Goal: Task Accomplishment & Management: Use online tool/utility

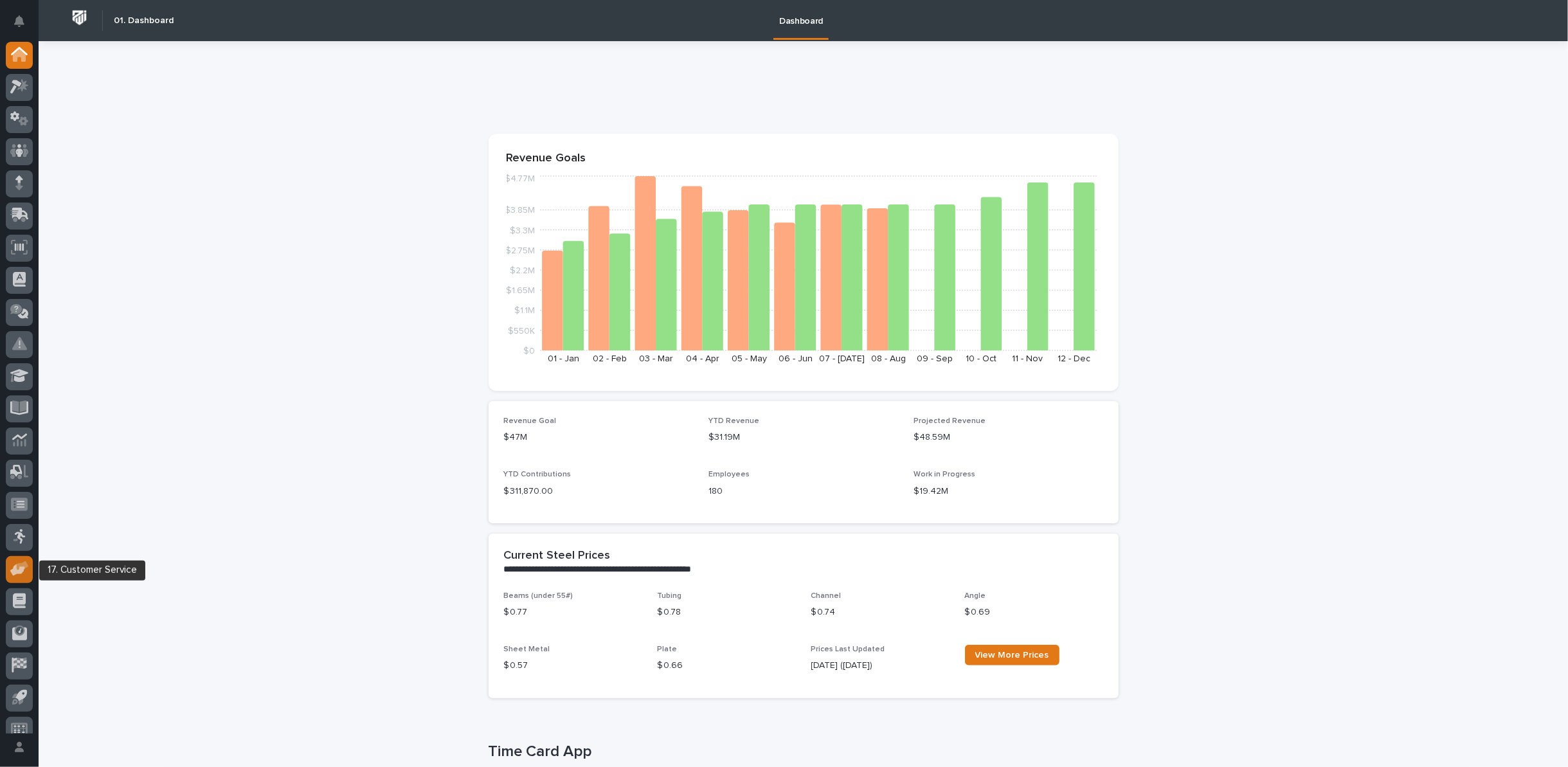
click at [23, 570] on icon at bounding box center [18, 571] width 15 height 12
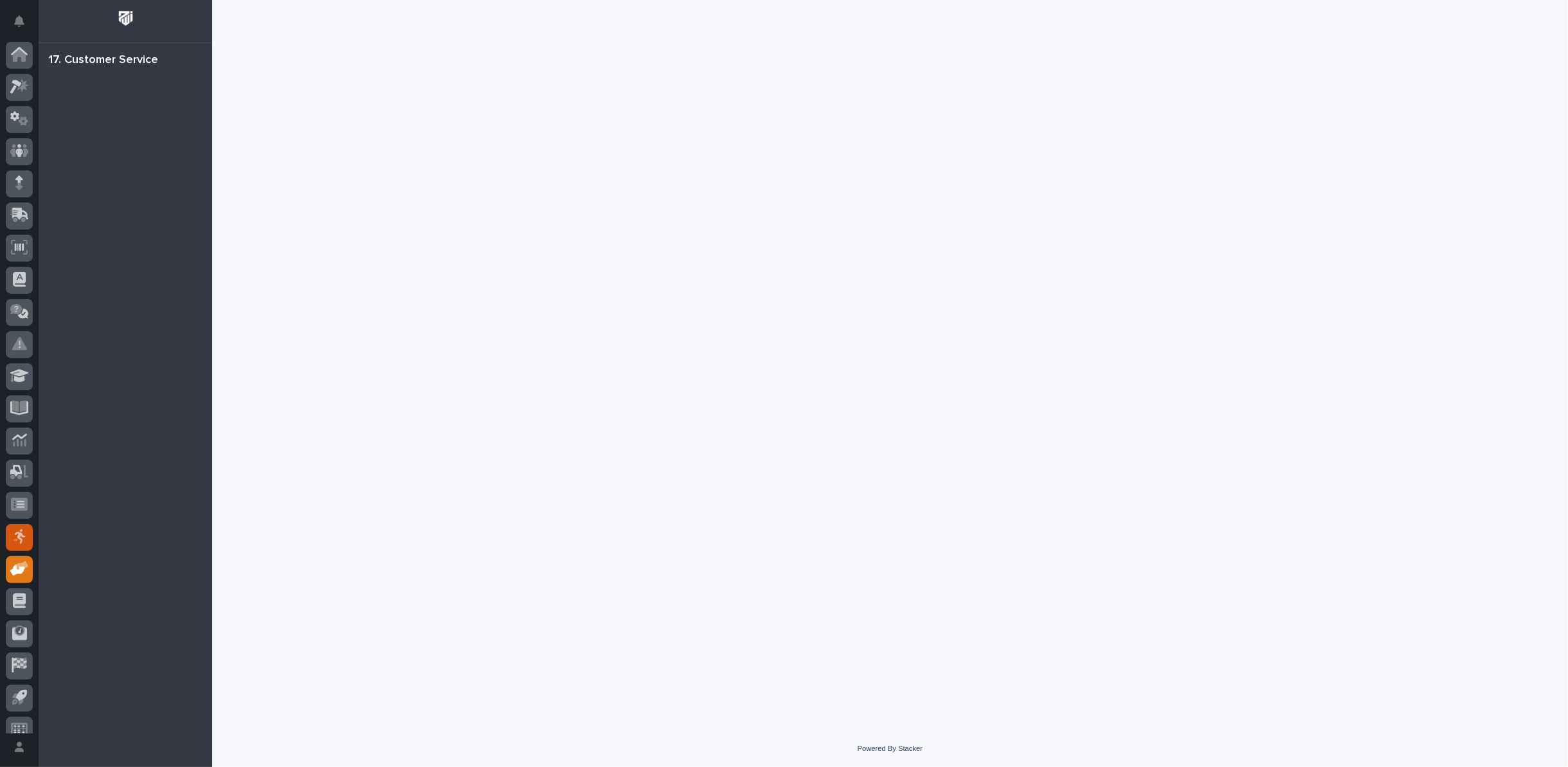
scroll to position [14, 0]
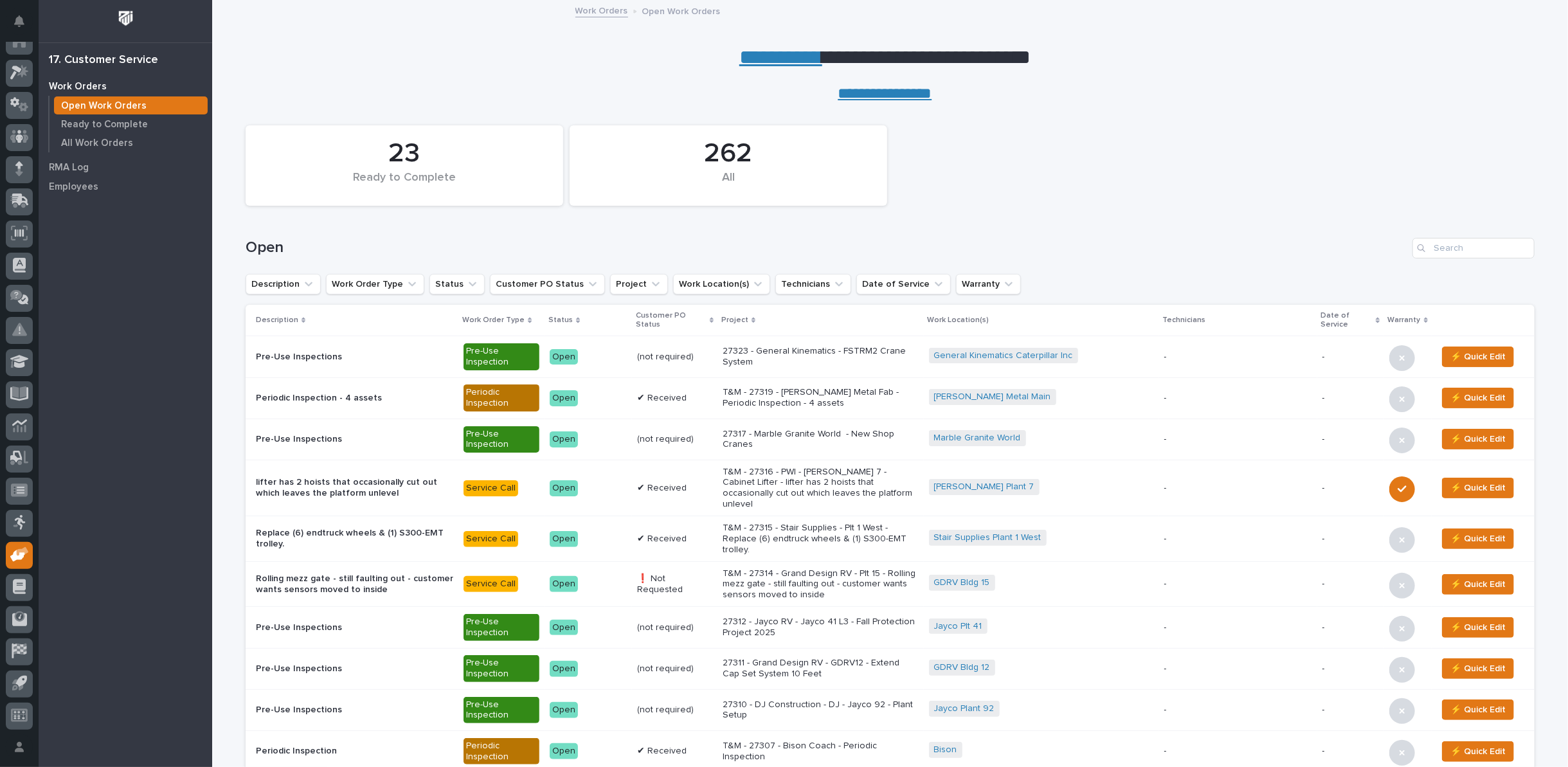
click at [776, 59] on link "**********" at bounding box center [781, 57] width 83 height 20
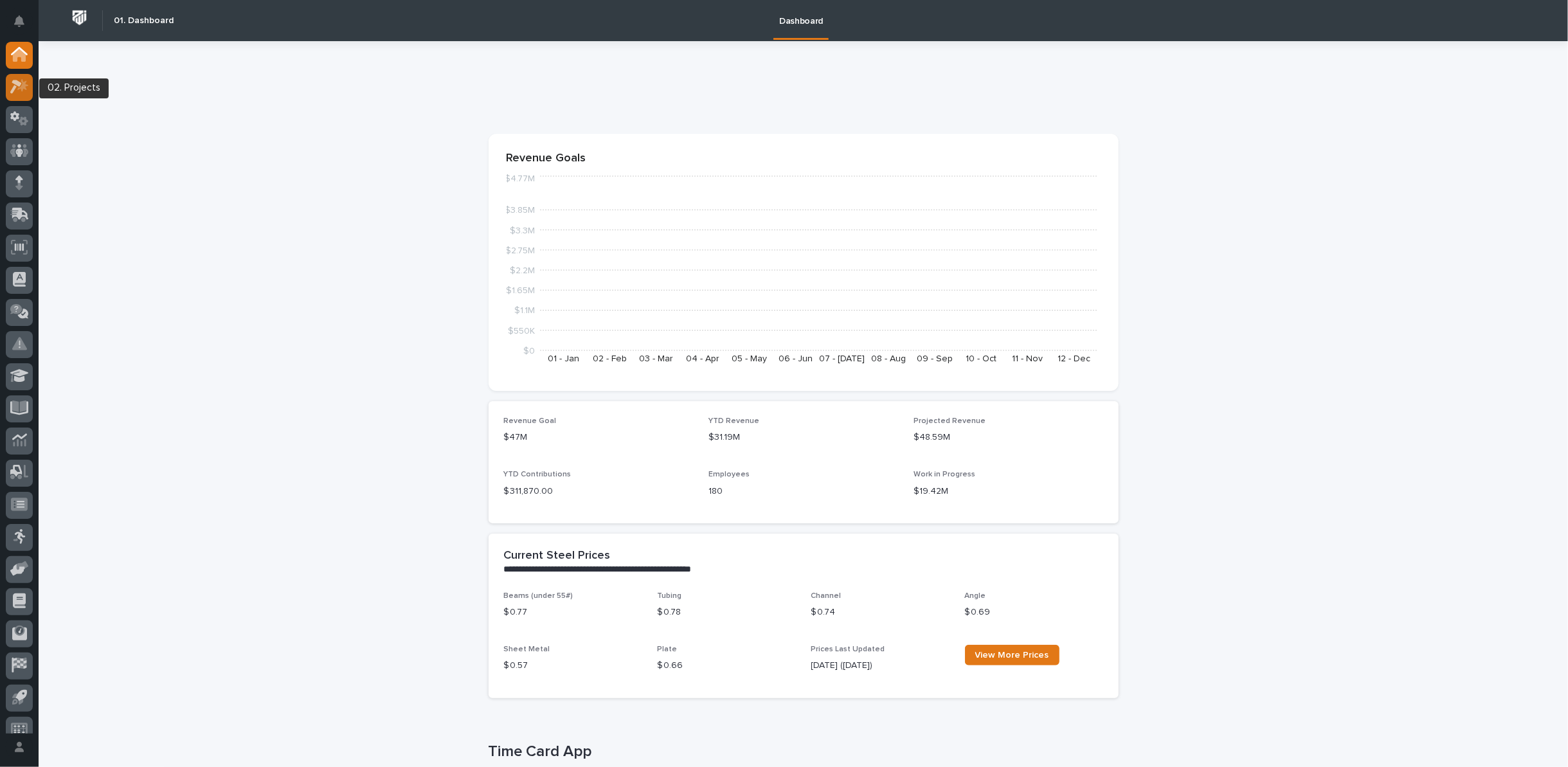
click at [19, 80] on icon at bounding box center [19, 87] width 18 height 15
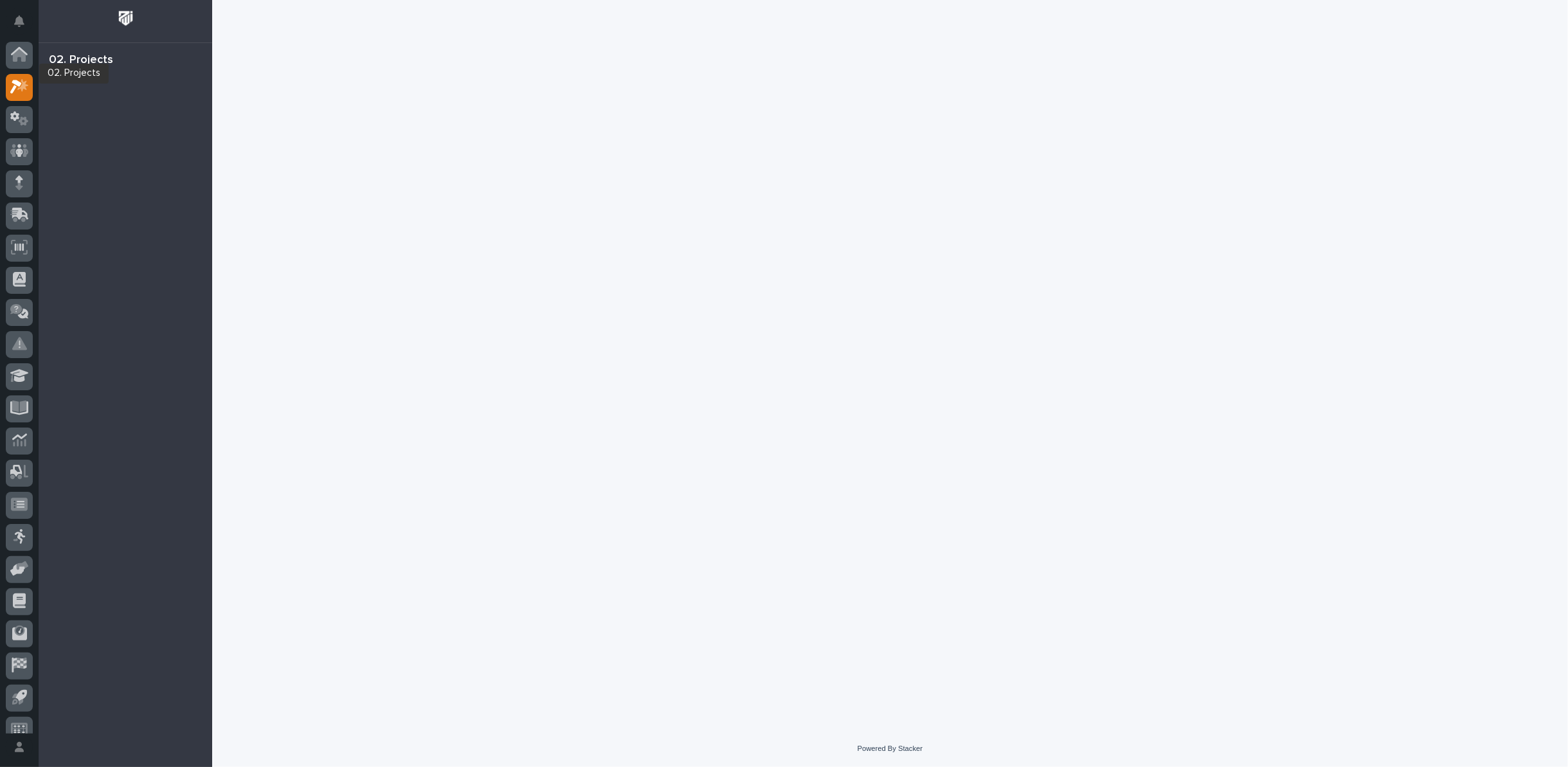
scroll to position [14, 0]
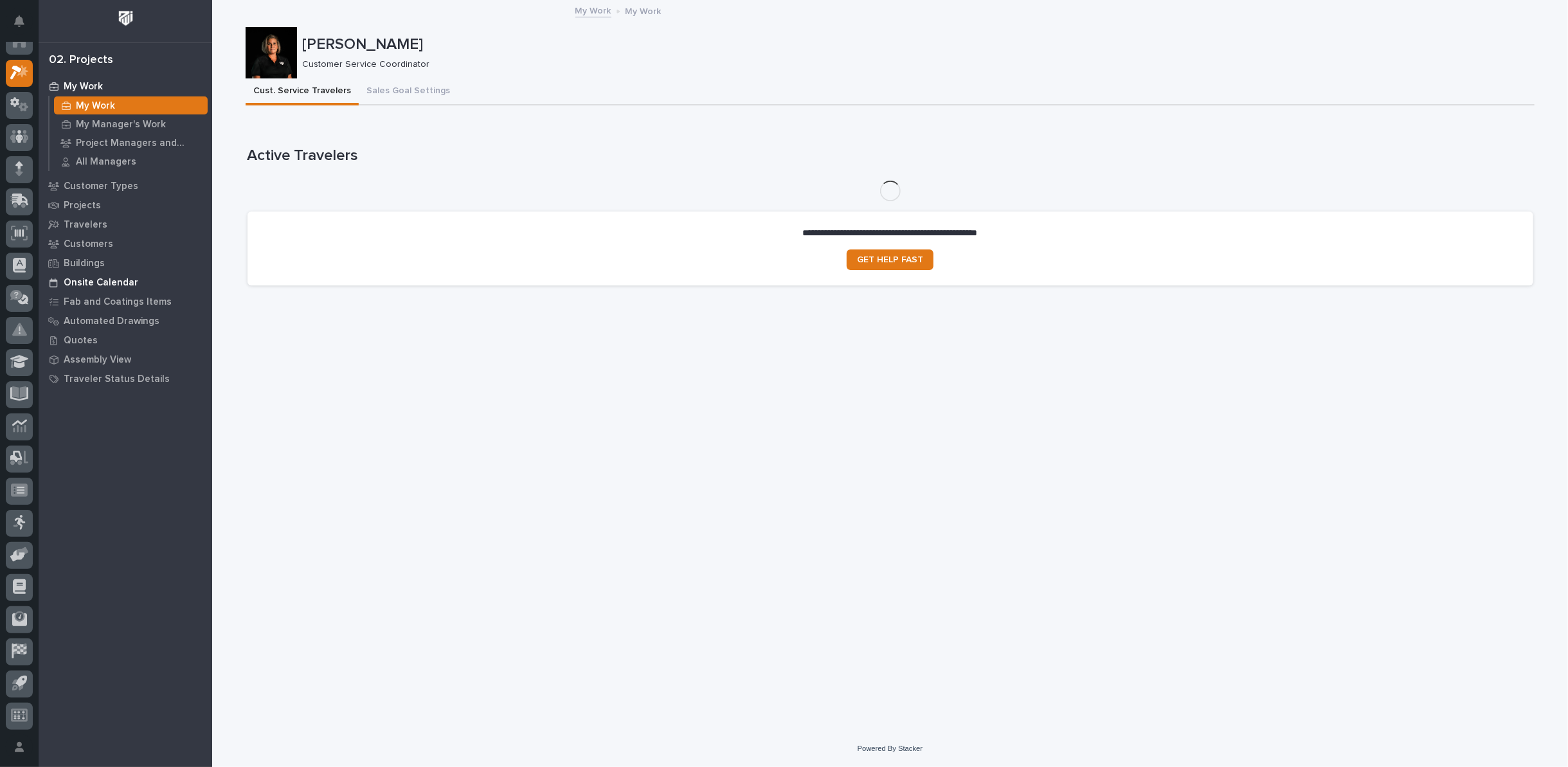
click at [95, 280] on p "Onsite Calendar" at bounding box center [100, 282] width 74 height 12
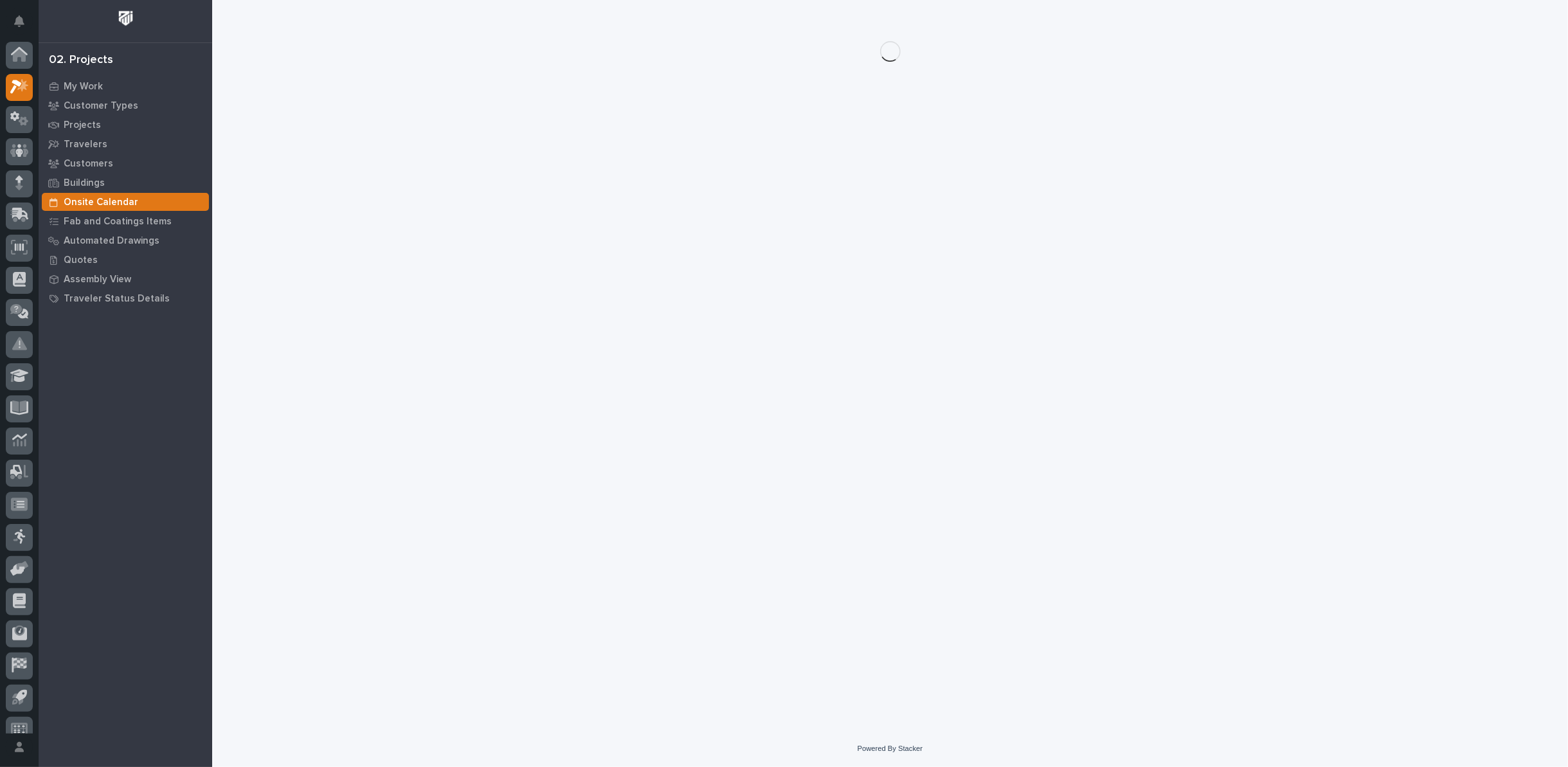
scroll to position [14, 0]
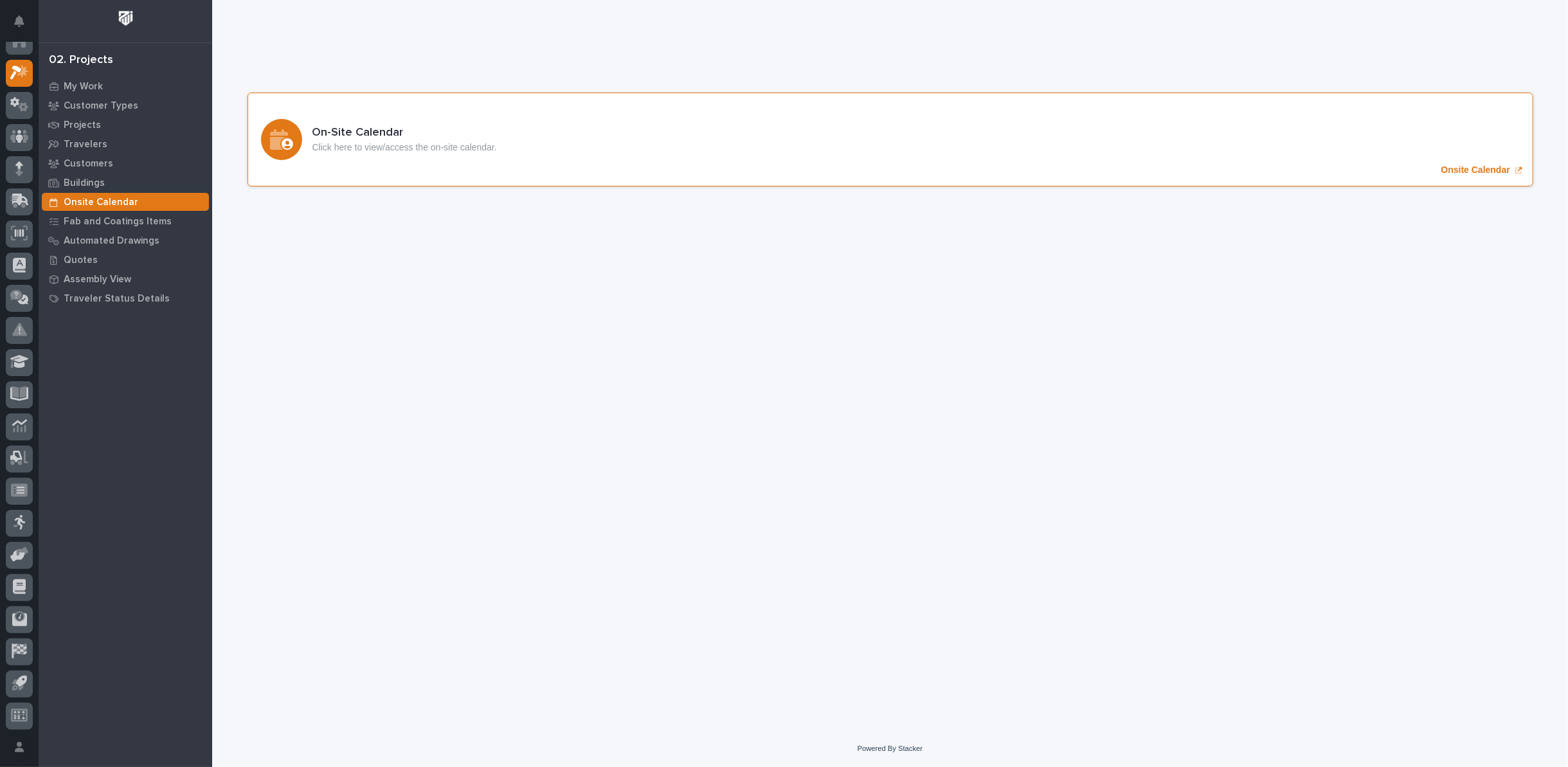
click at [1450, 172] on p "Onsite Calendar" at bounding box center [1476, 170] width 69 height 11
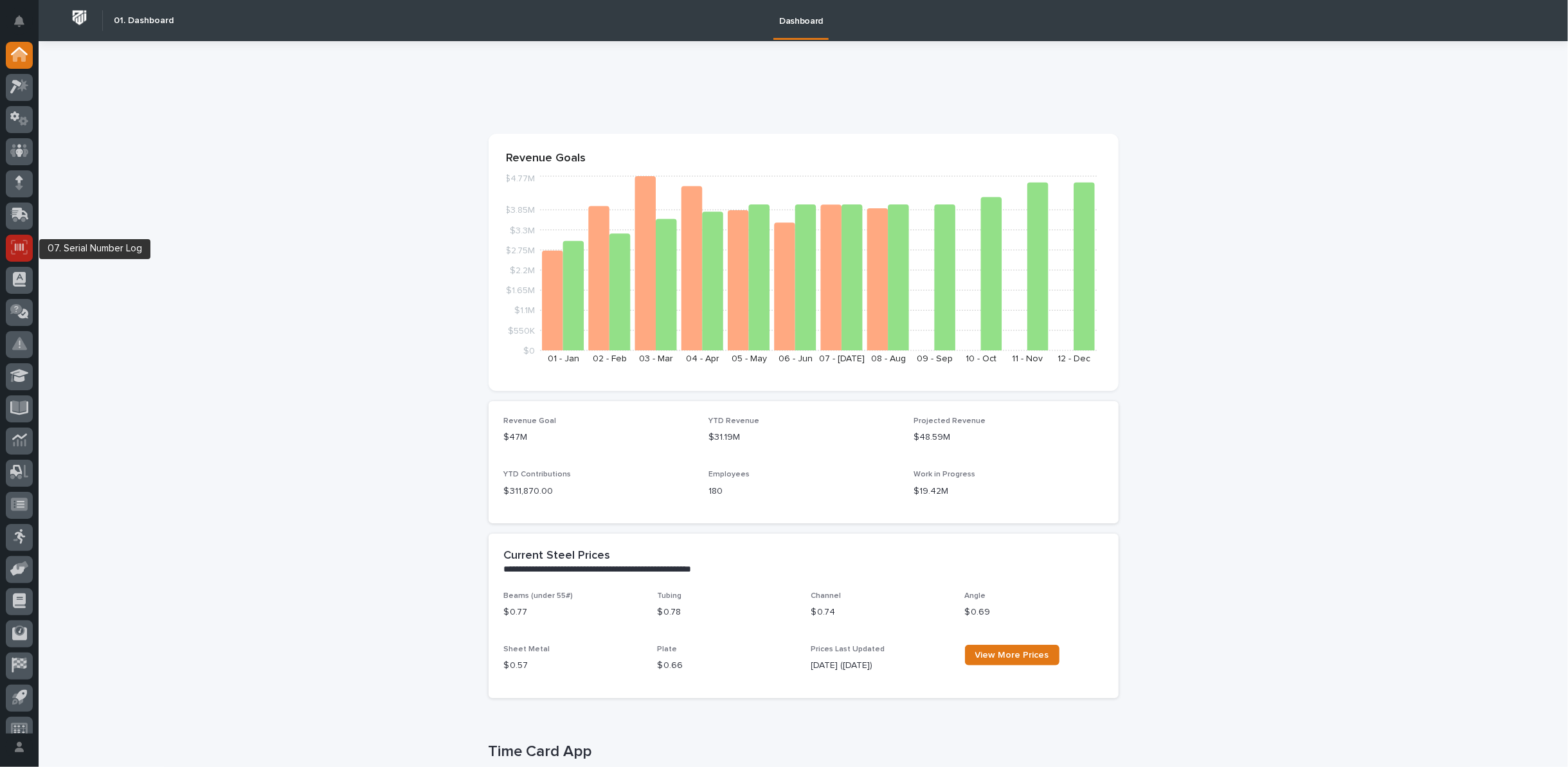
click at [23, 250] on icon at bounding box center [19, 247] width 9 height 7
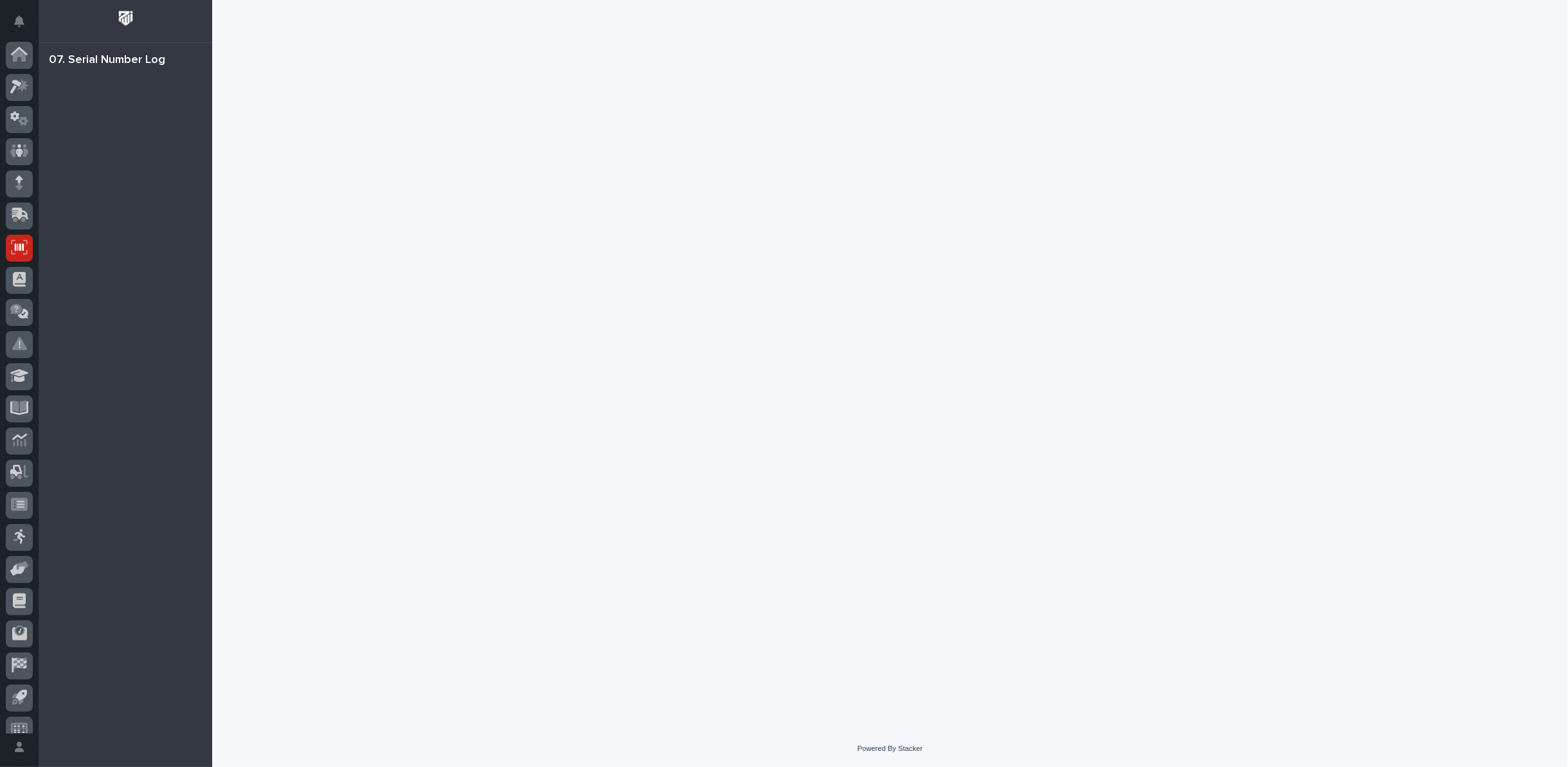
scroll to position [14, 0]
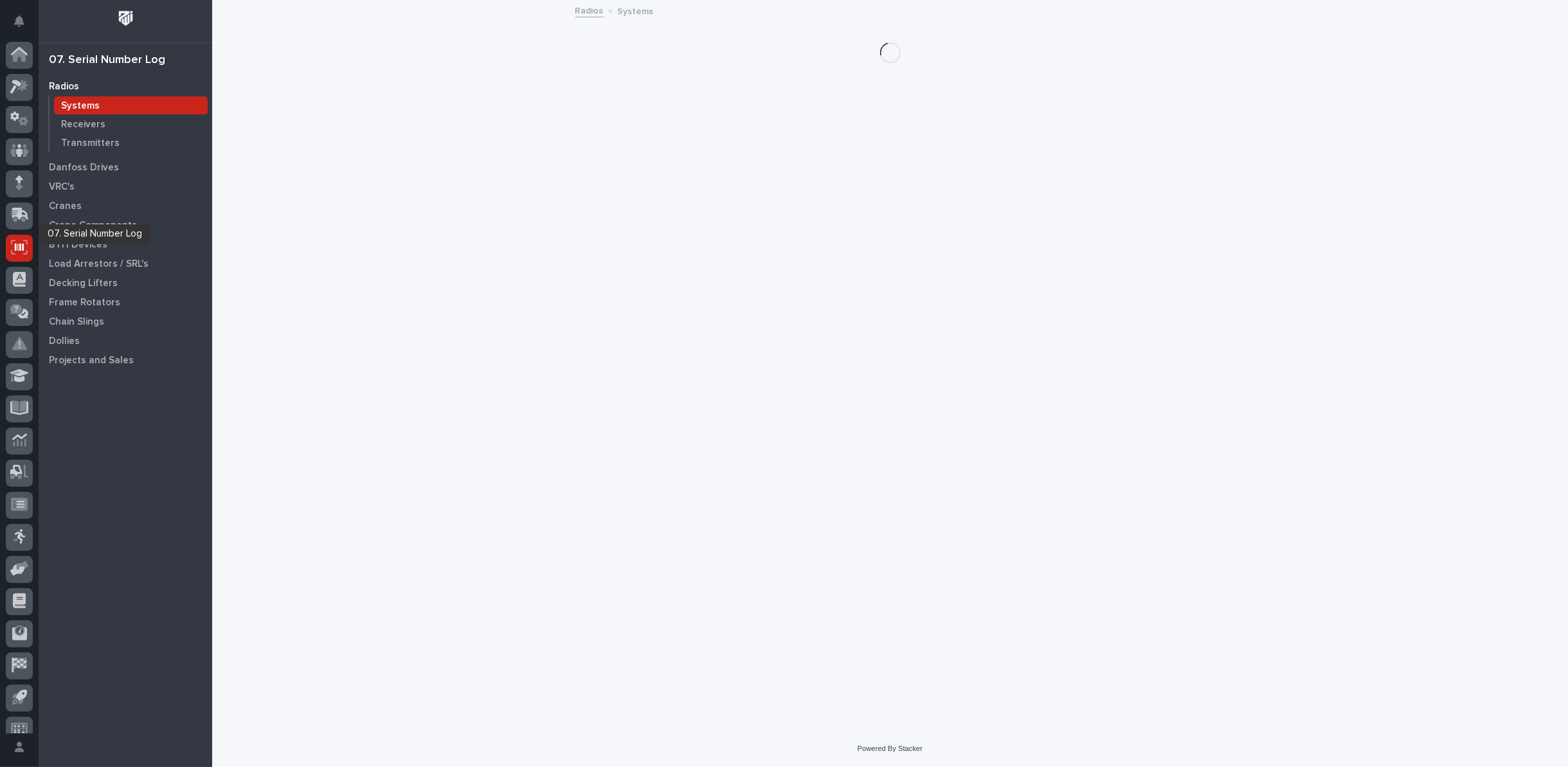
scroll to position [14, 0]
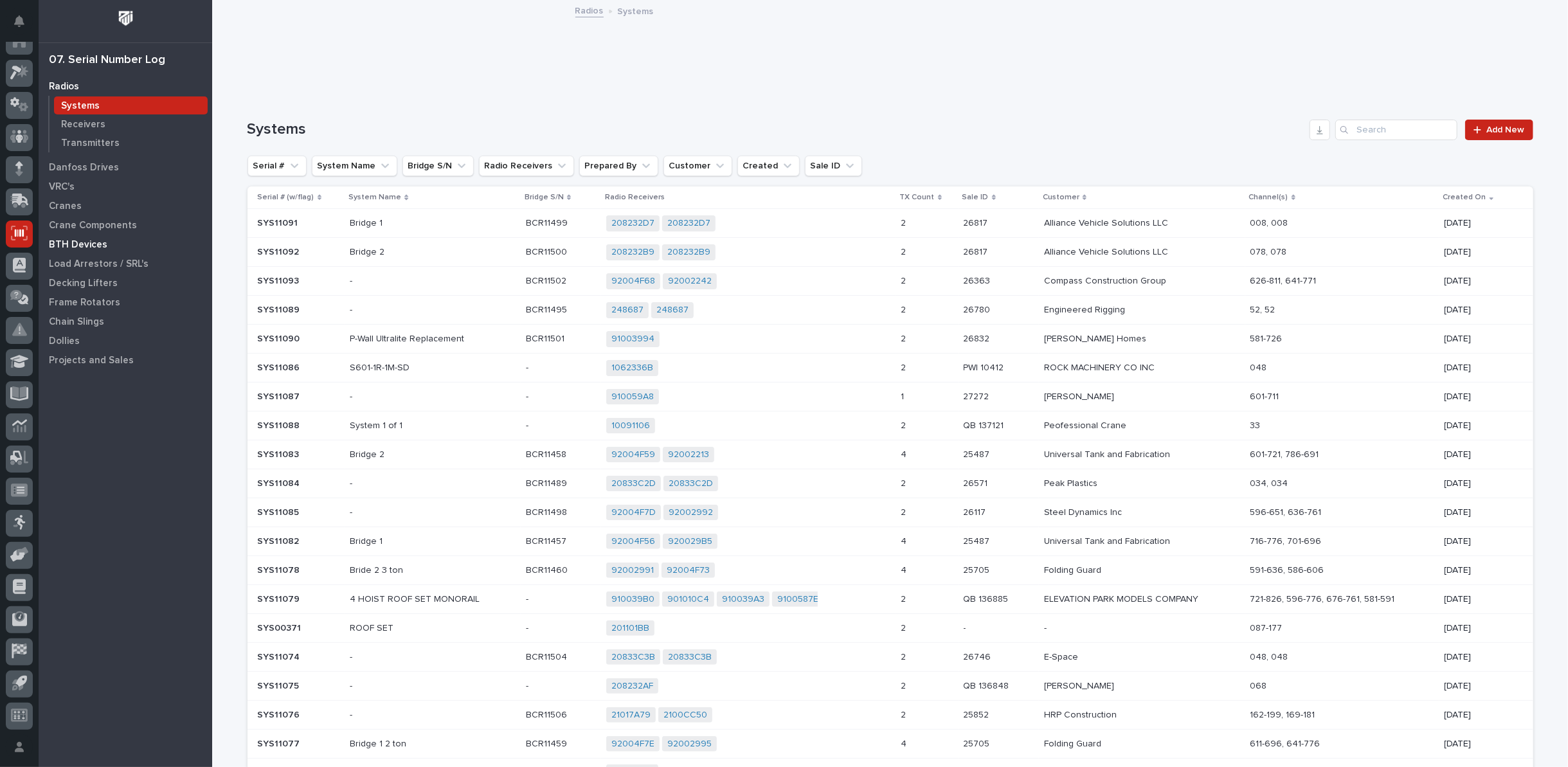
click at [70, 241] on p "BTH Devices" at bounding box center [78, 245] width 59 height 12
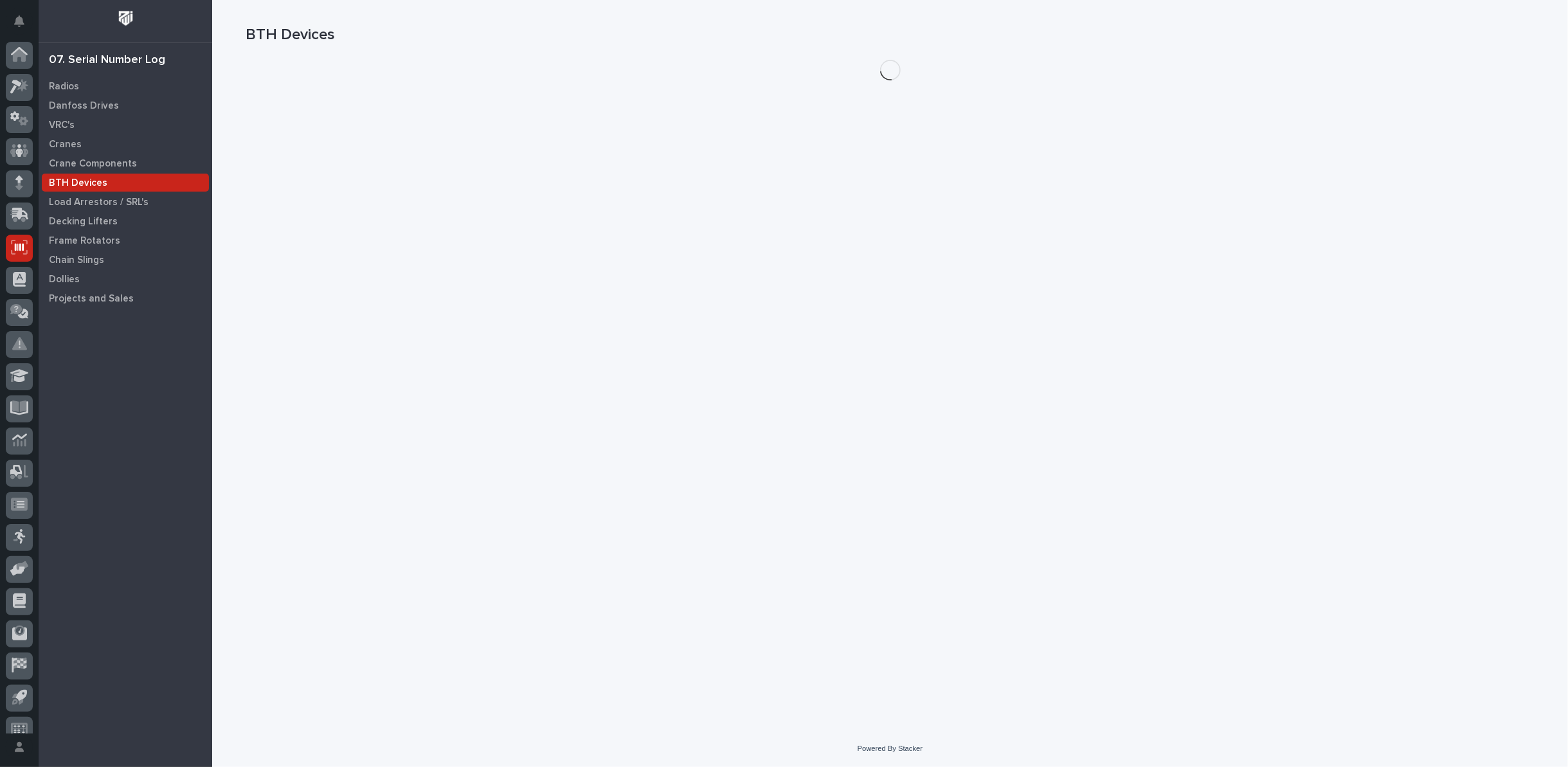
scroll to position [14, 0]
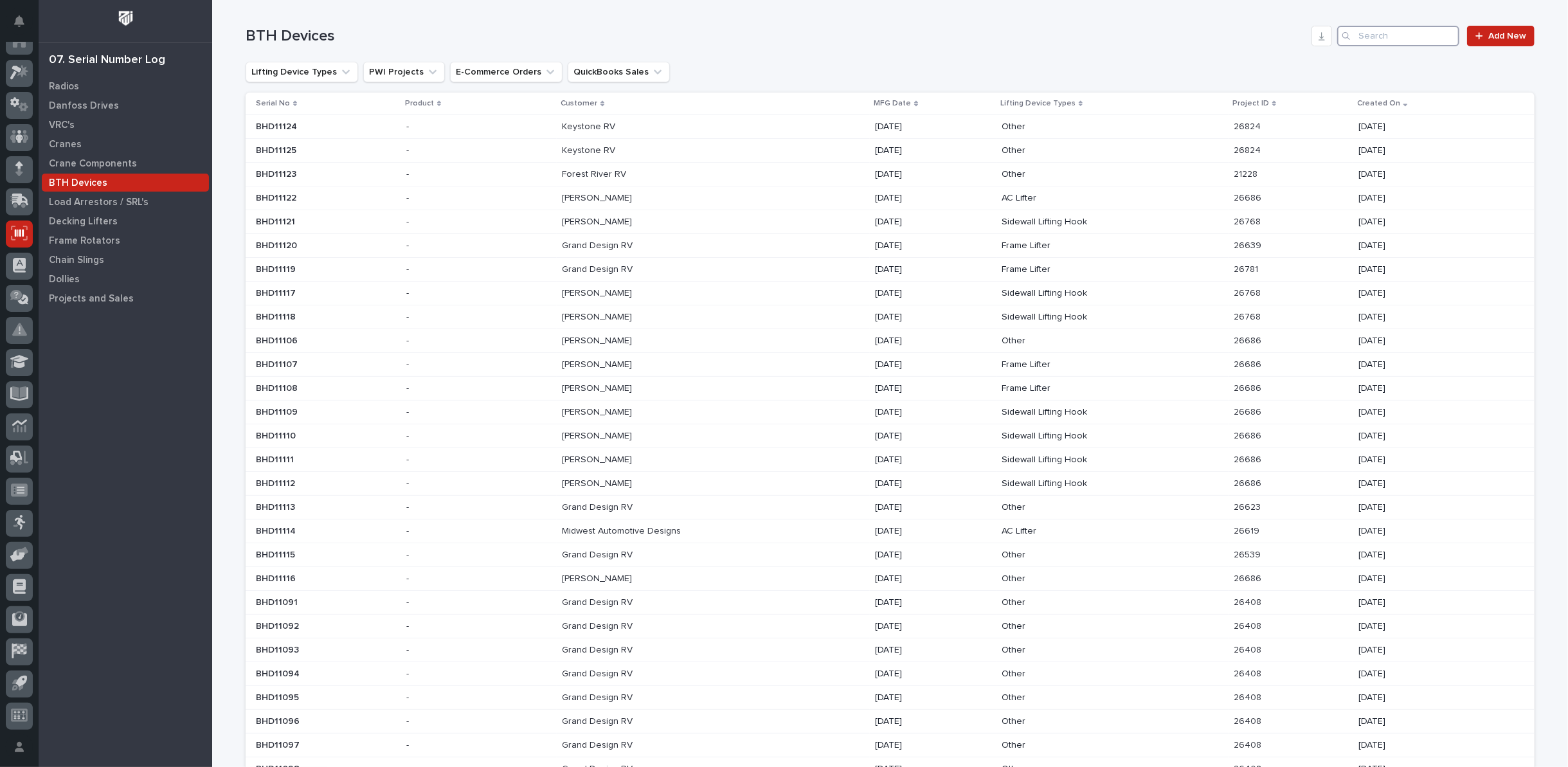
click at [1359, 33] on input "Search" at bounding box center [1398, 36] width 122 height 20
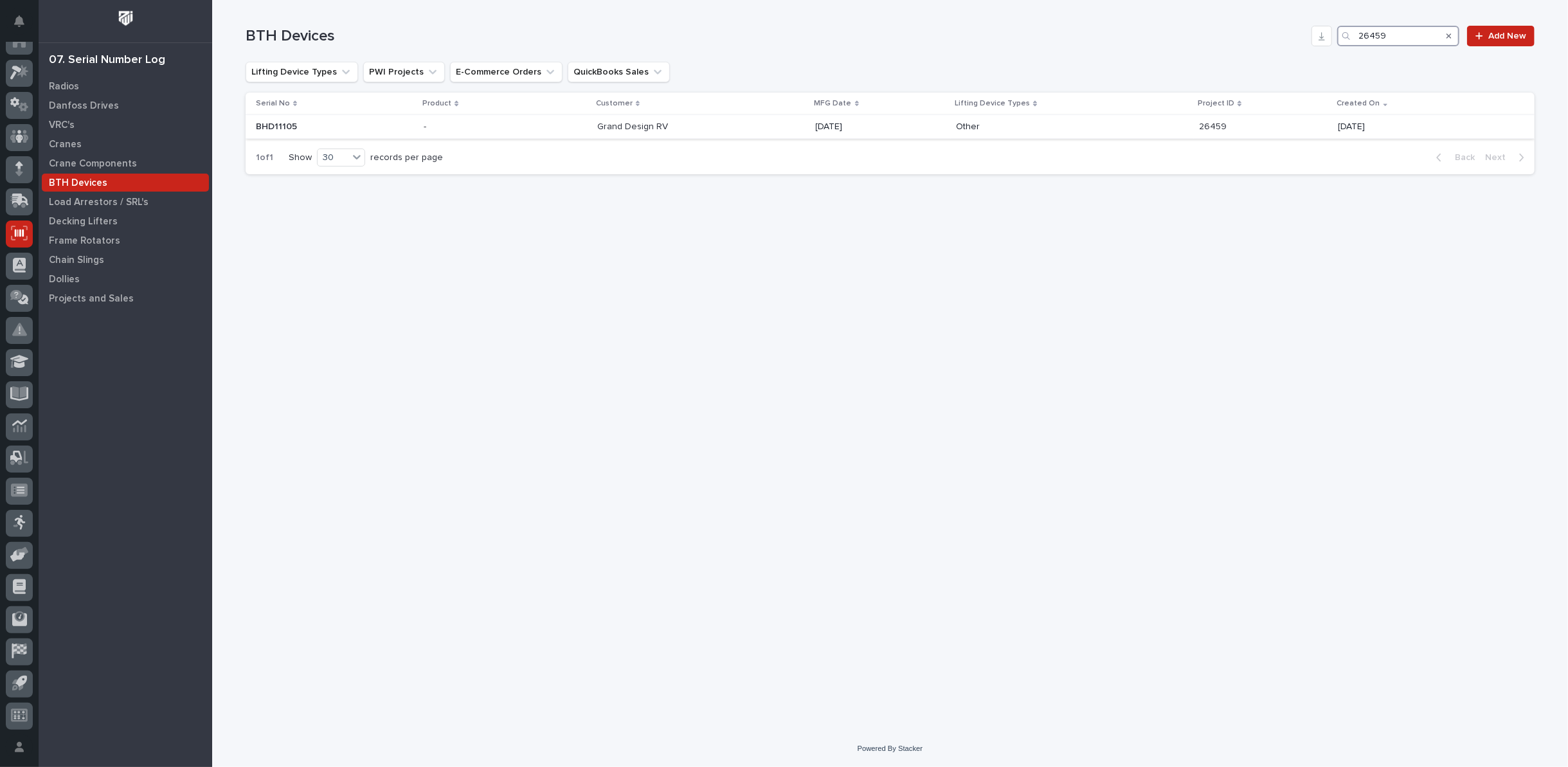
type input "26459"
click at [812, 127] on td "08/06/2025" at bounding box center [881, 127] width 140 height 24
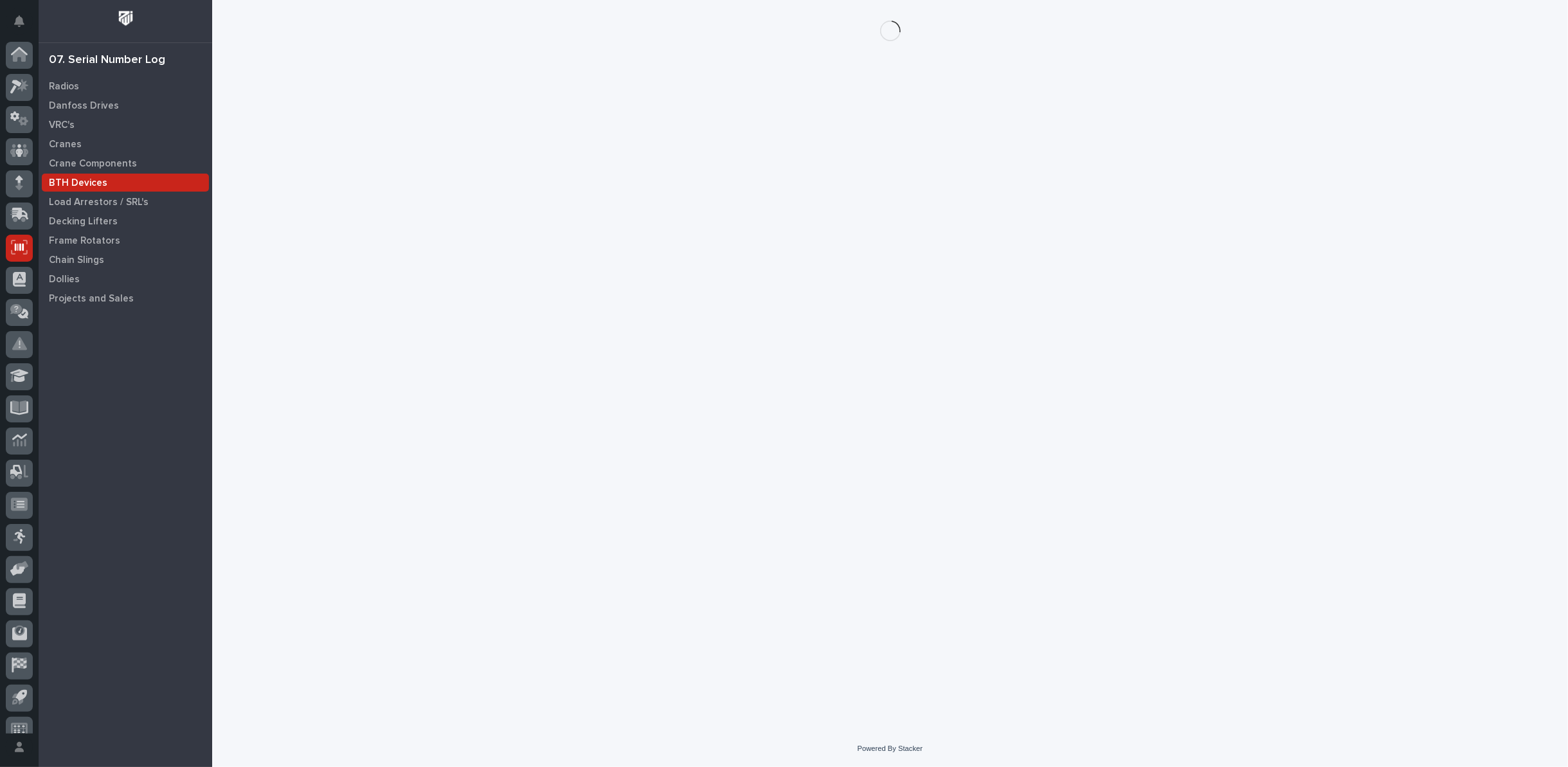
scroll to position [14, 0]
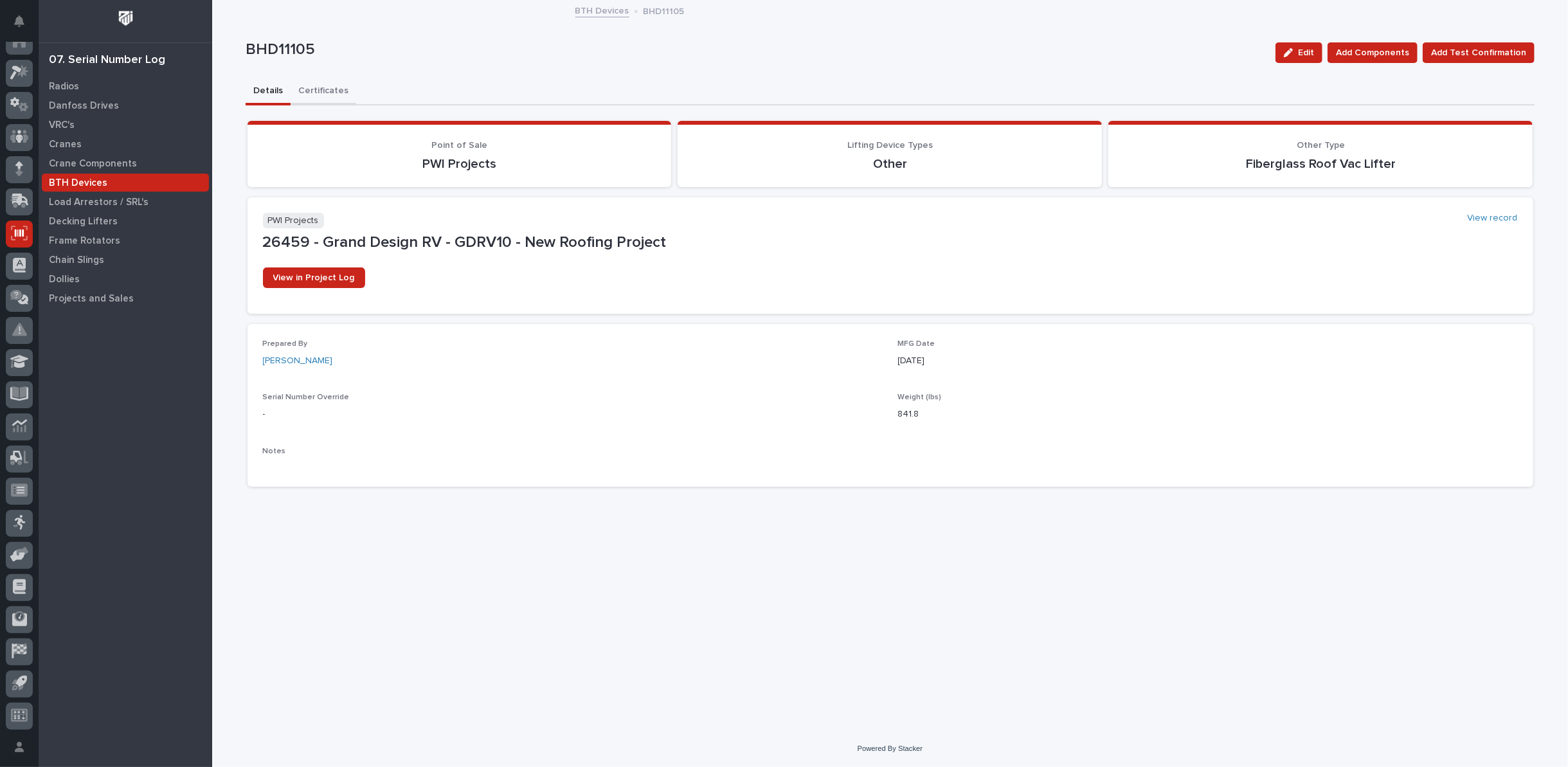
click at [330, 88] on button "Certificates" at bounding box center [323, 92] width 65 height 27
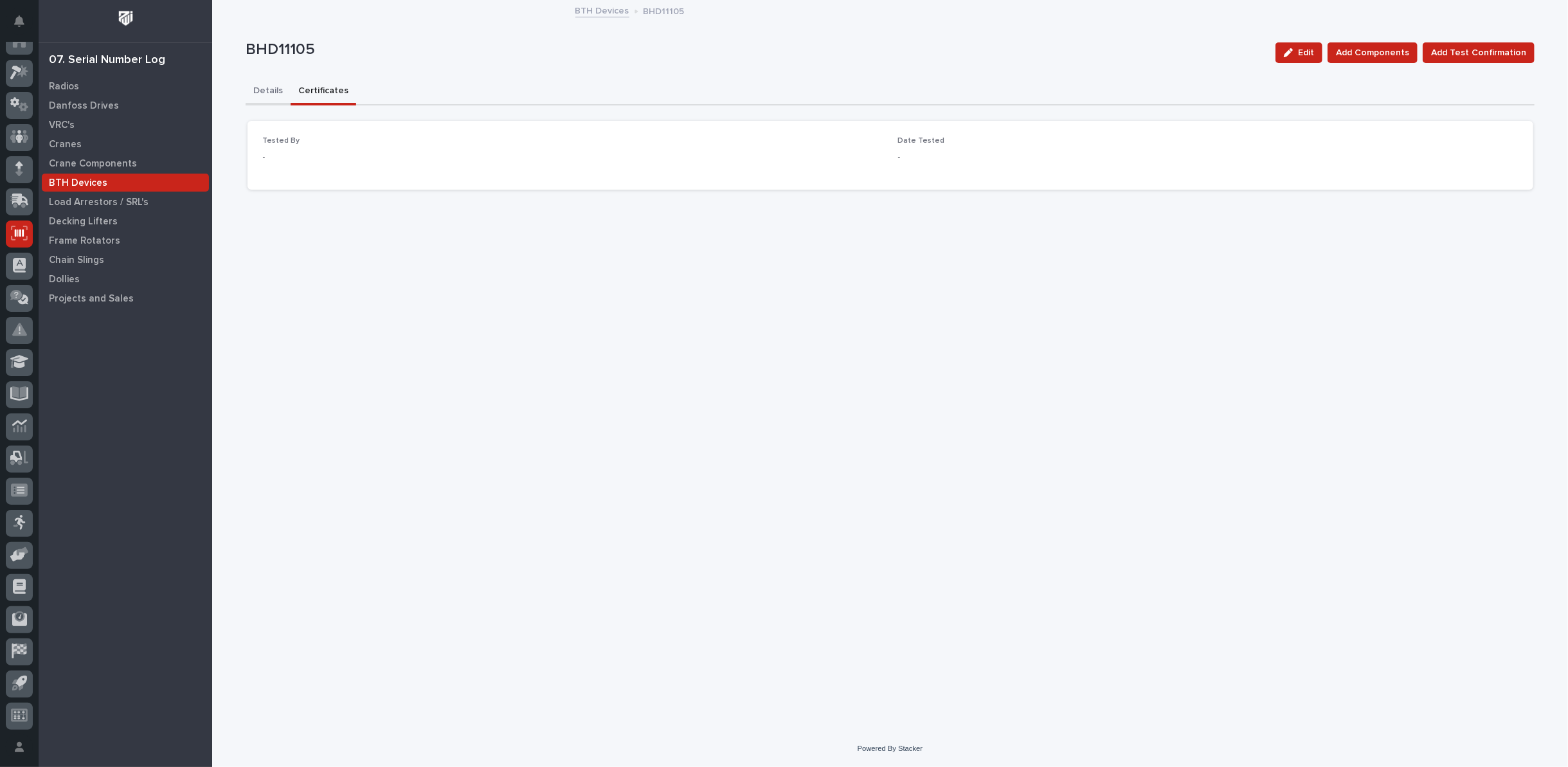
click at [260, 91] on button "Details" at bounding box center [268, 92] width 45 height 27
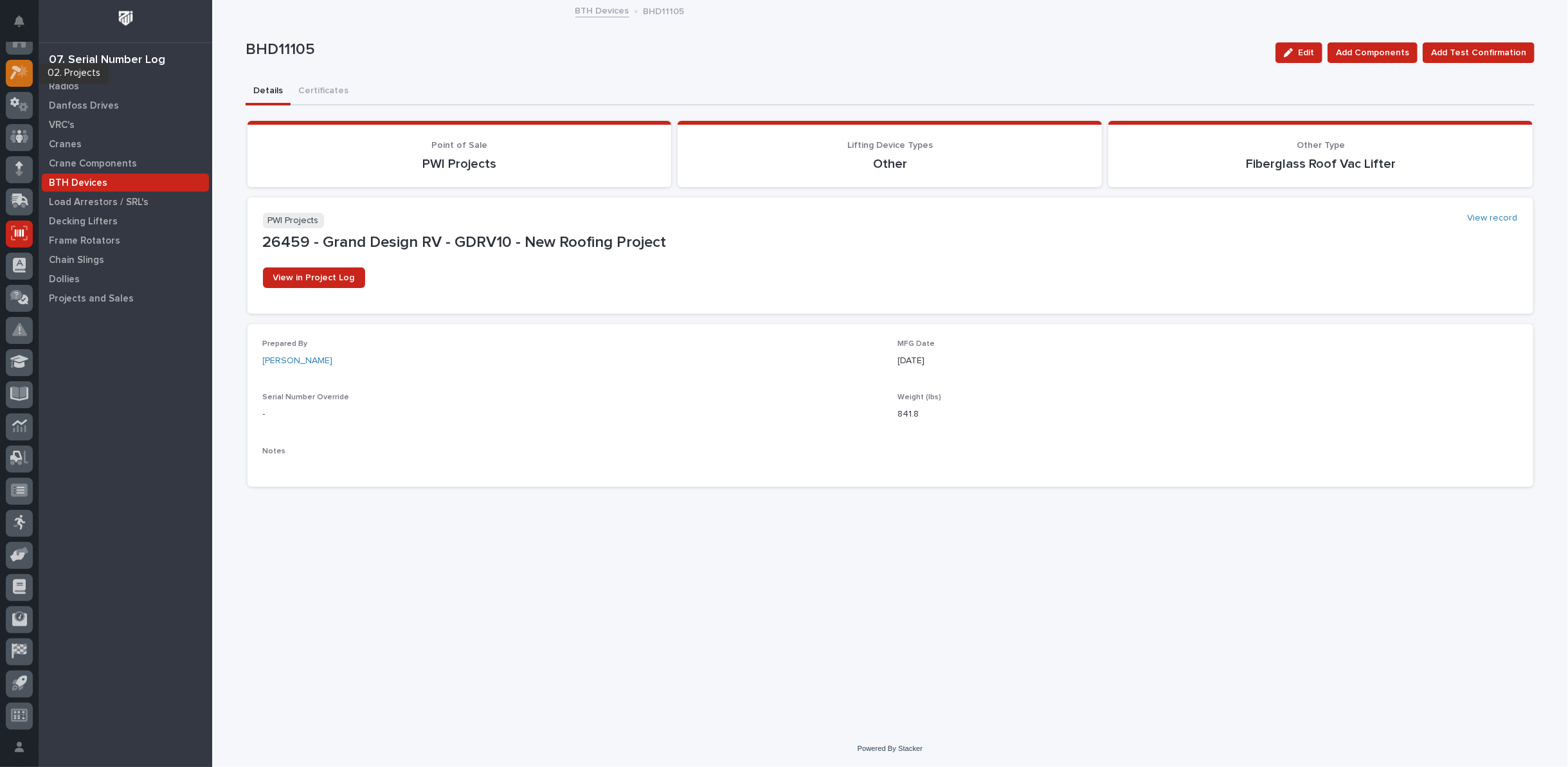
click at [18, 72] on icon at bounding box center [16, 73] width 12 height 14
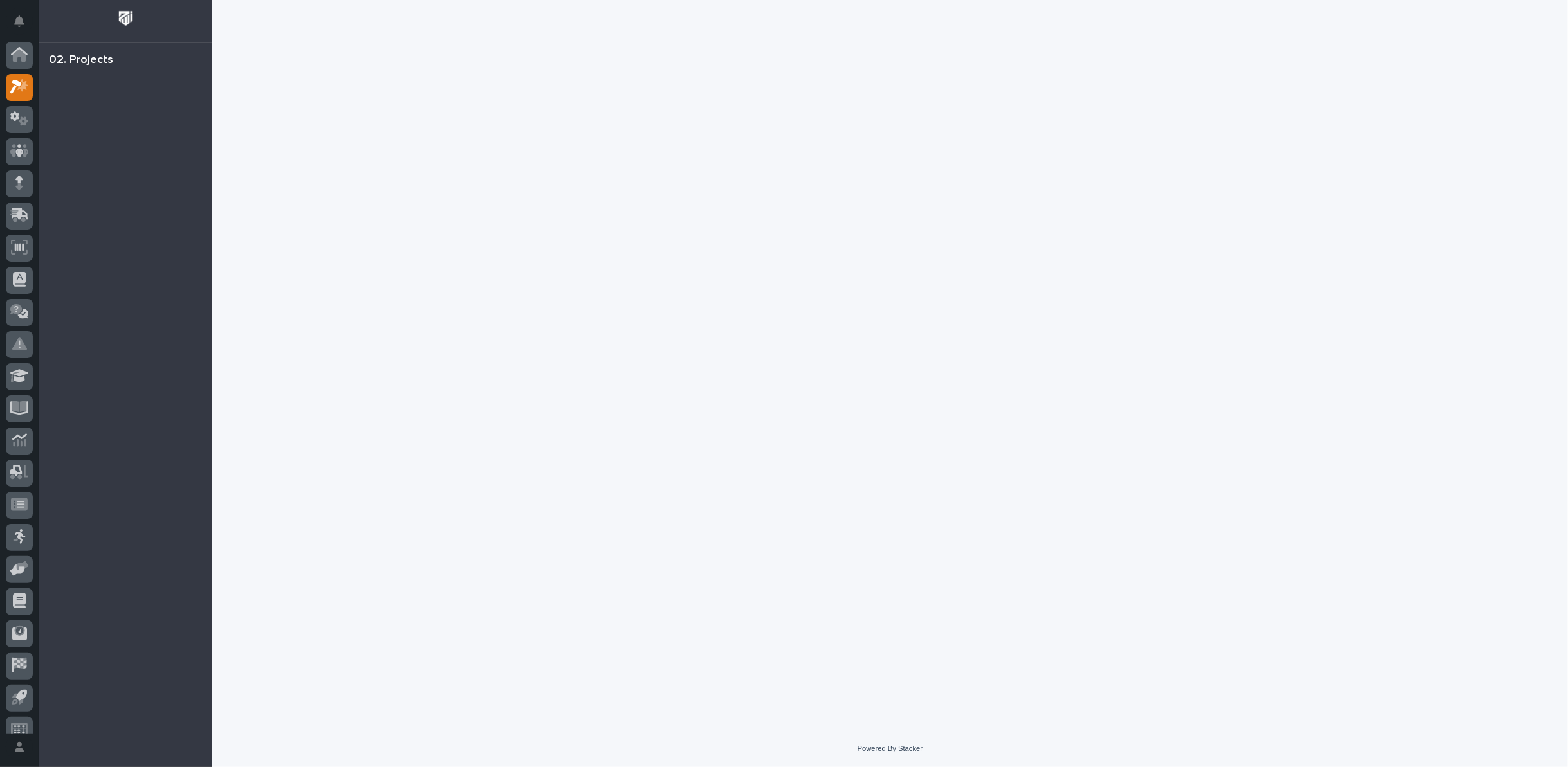
scroll to position [14, 0]
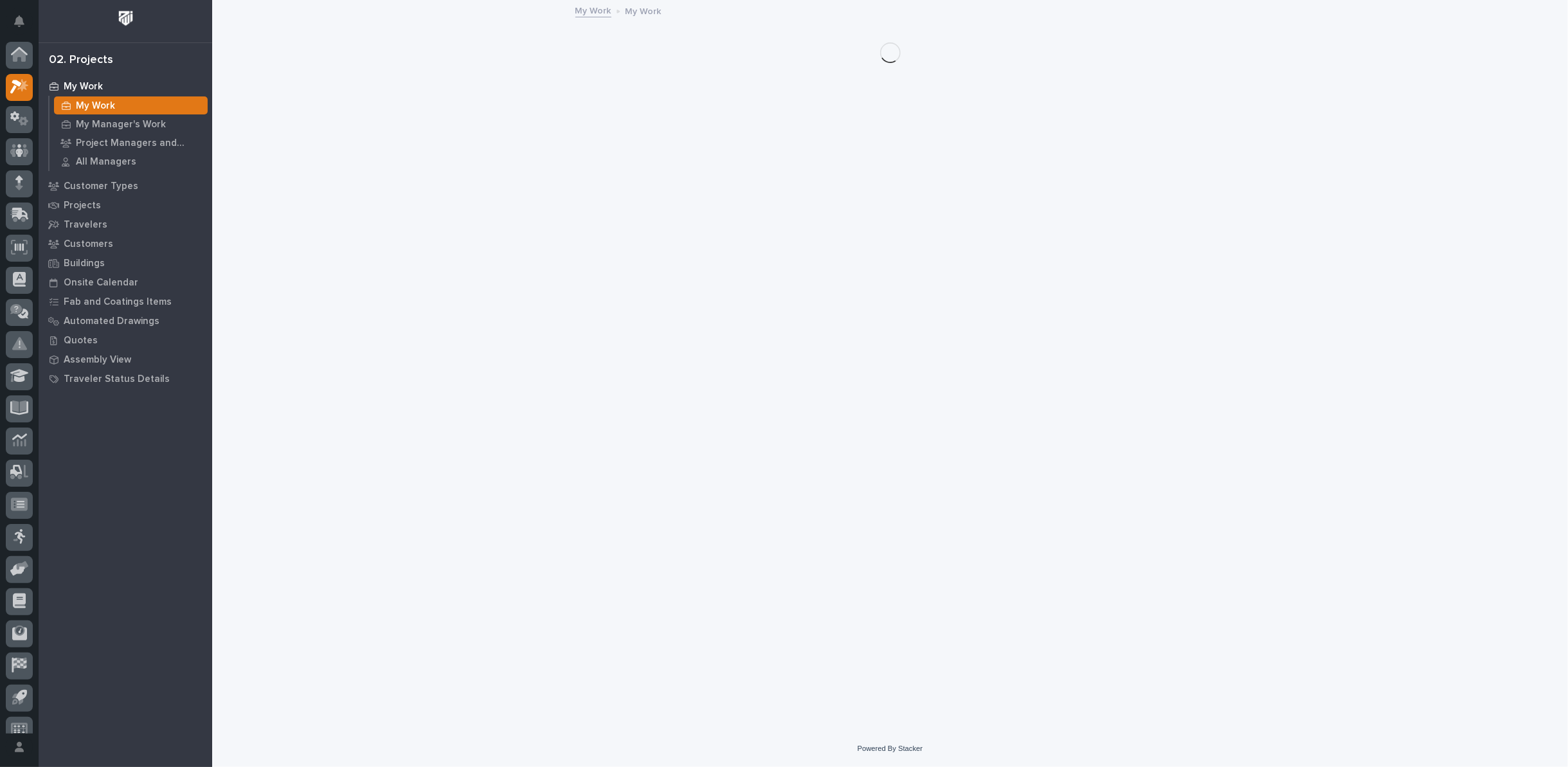
scroll to position [14, 0]
click at [65, 247] on p "Customers" at bounding box center [88, 244] width 50 height 12
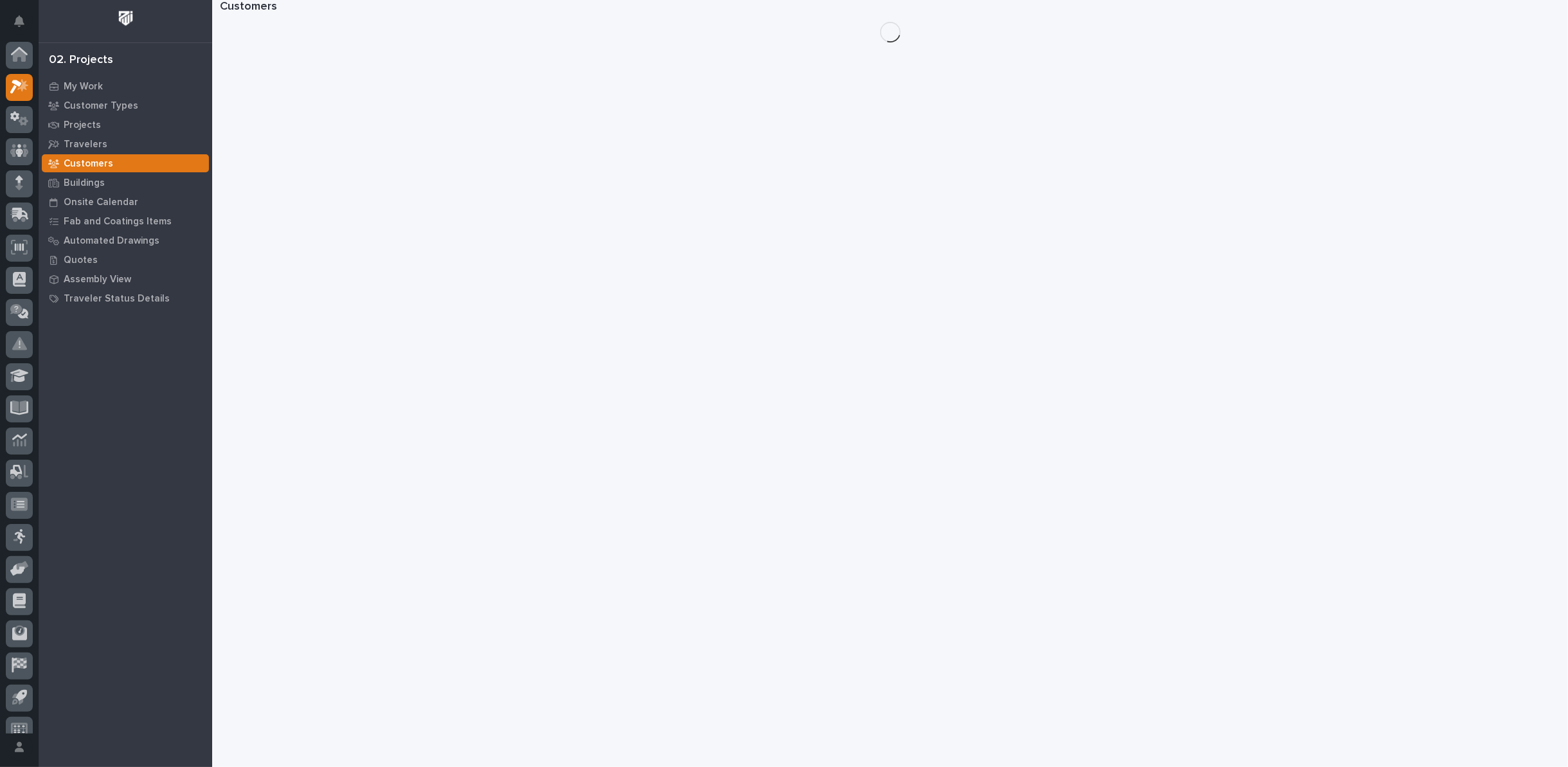
scroll to position [14, 0]
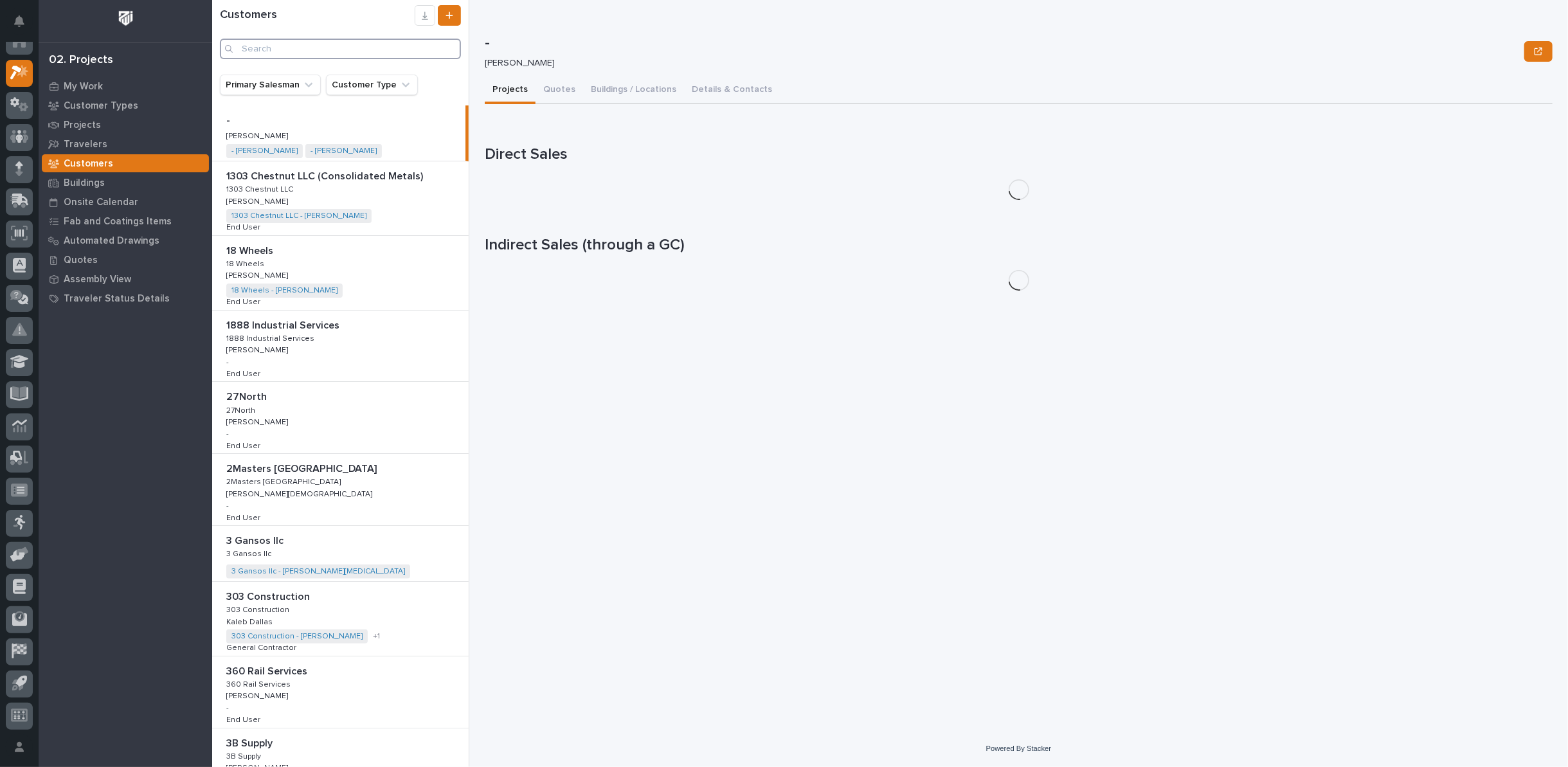
click at [354, 48] on input "Search" at bounding box center [340, 49] width 241 height 20
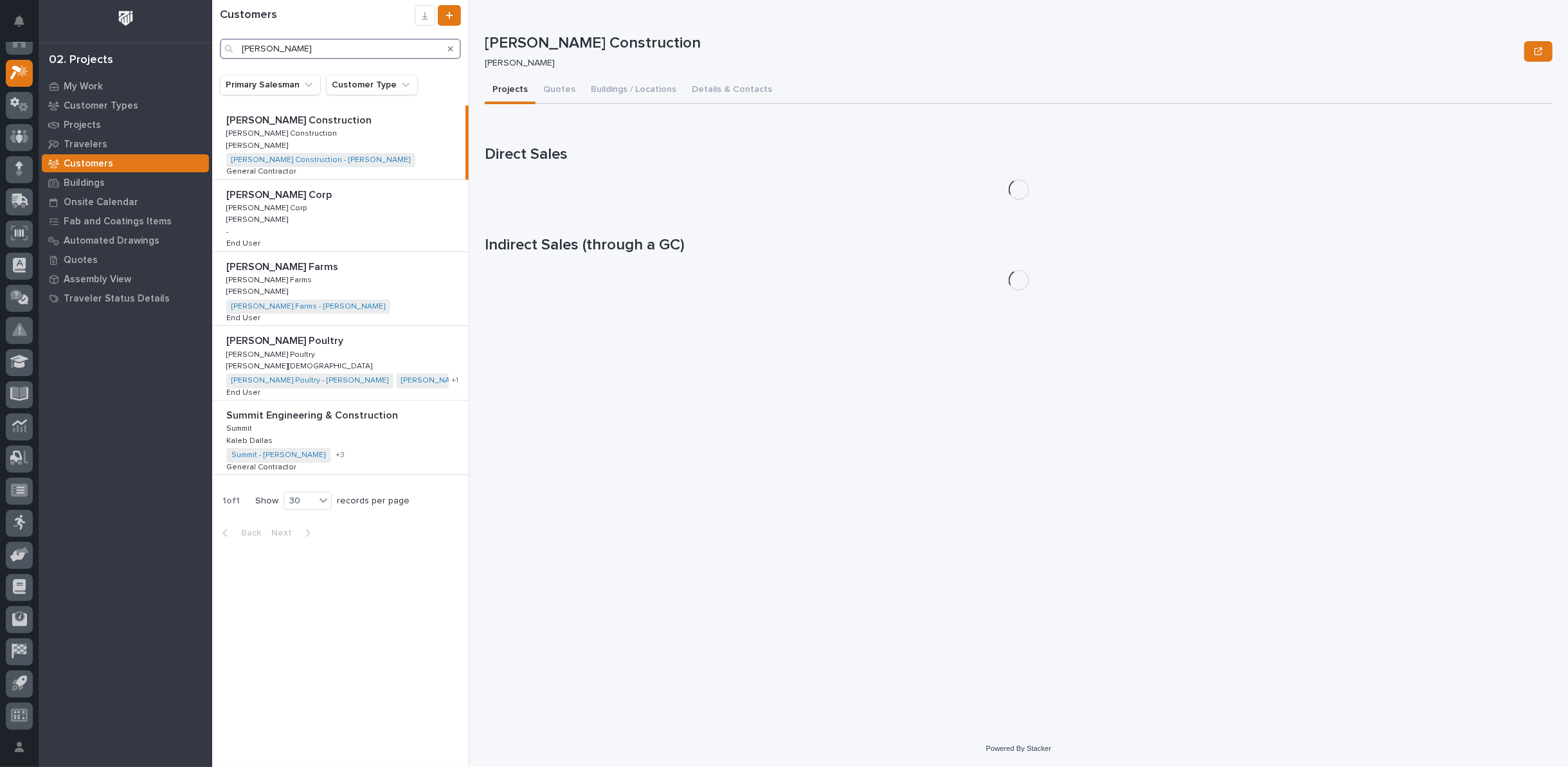
type input "ferguson"
click at [376, 285] on div "Ferguson Farms Ferguson Farms Ferguson Farms Ferguson Farms Ken Bajdek Ken Bajd…" at bounding box center [340, 289] width 256 height 74
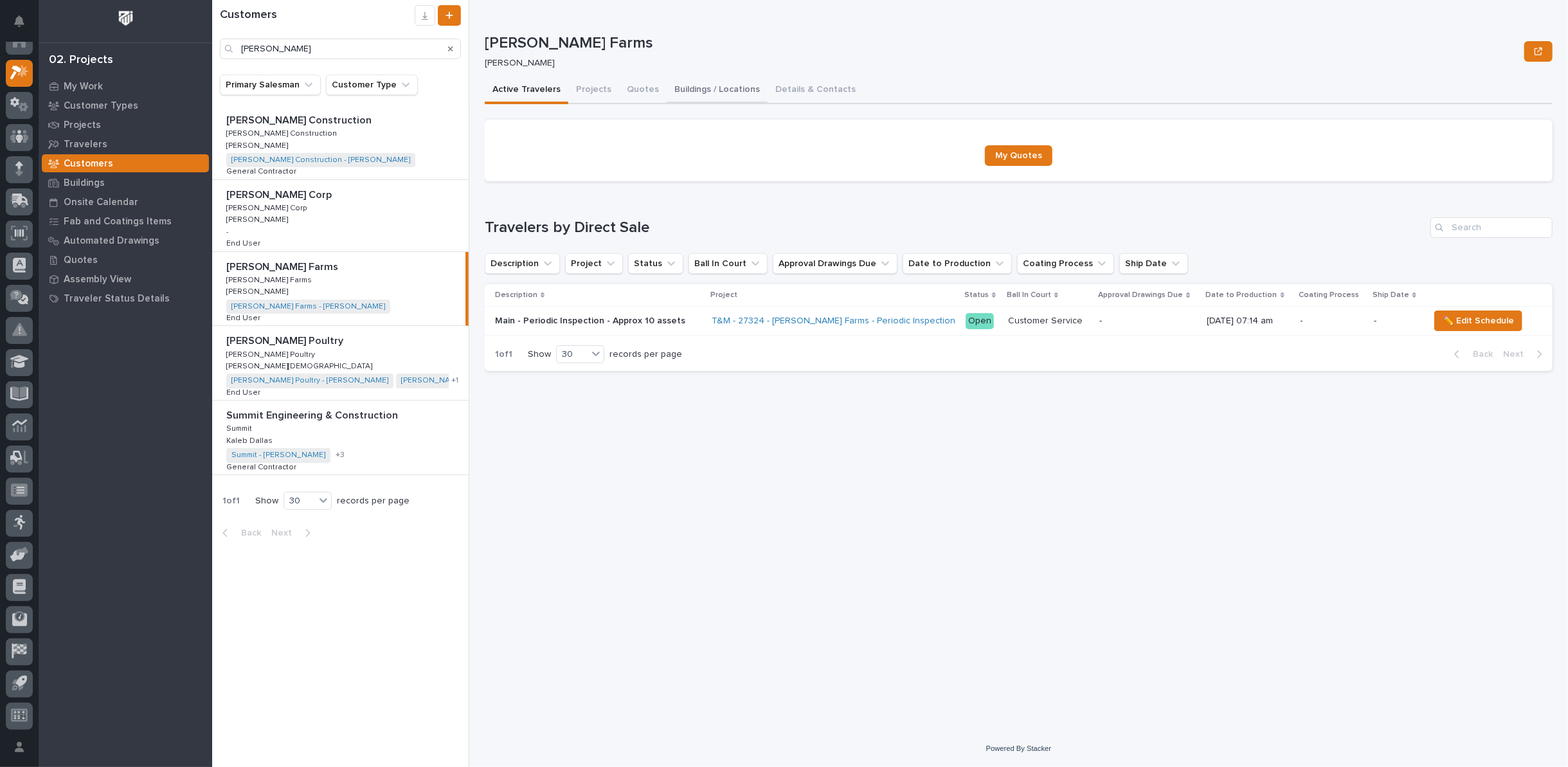
click at [701, 92] on button "Buildings / Locations" at bounding box center [718, 91] width 101 height 27
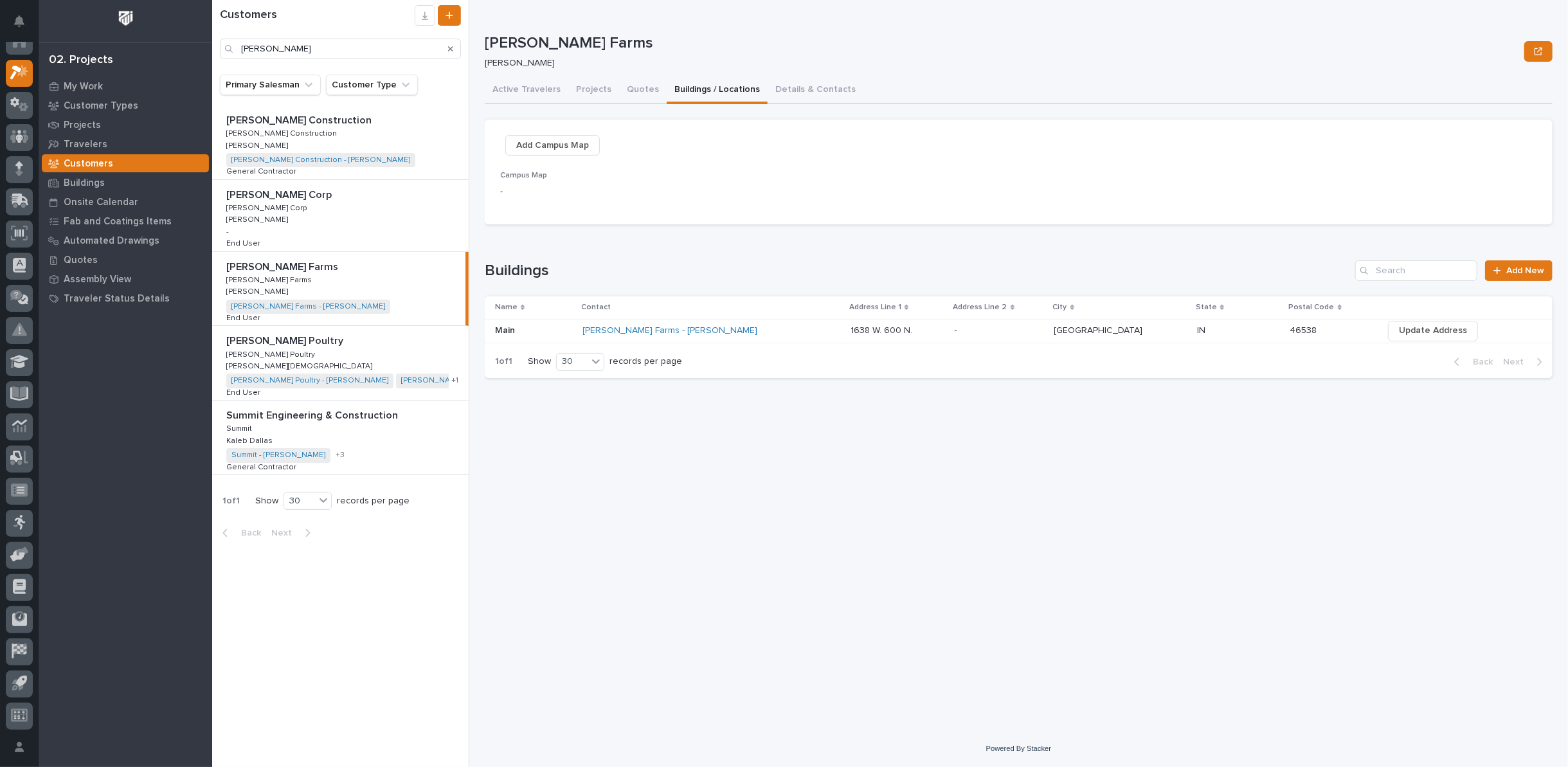
click at [521, 331] on p at bounding box center [534, 331] width 78 height 11
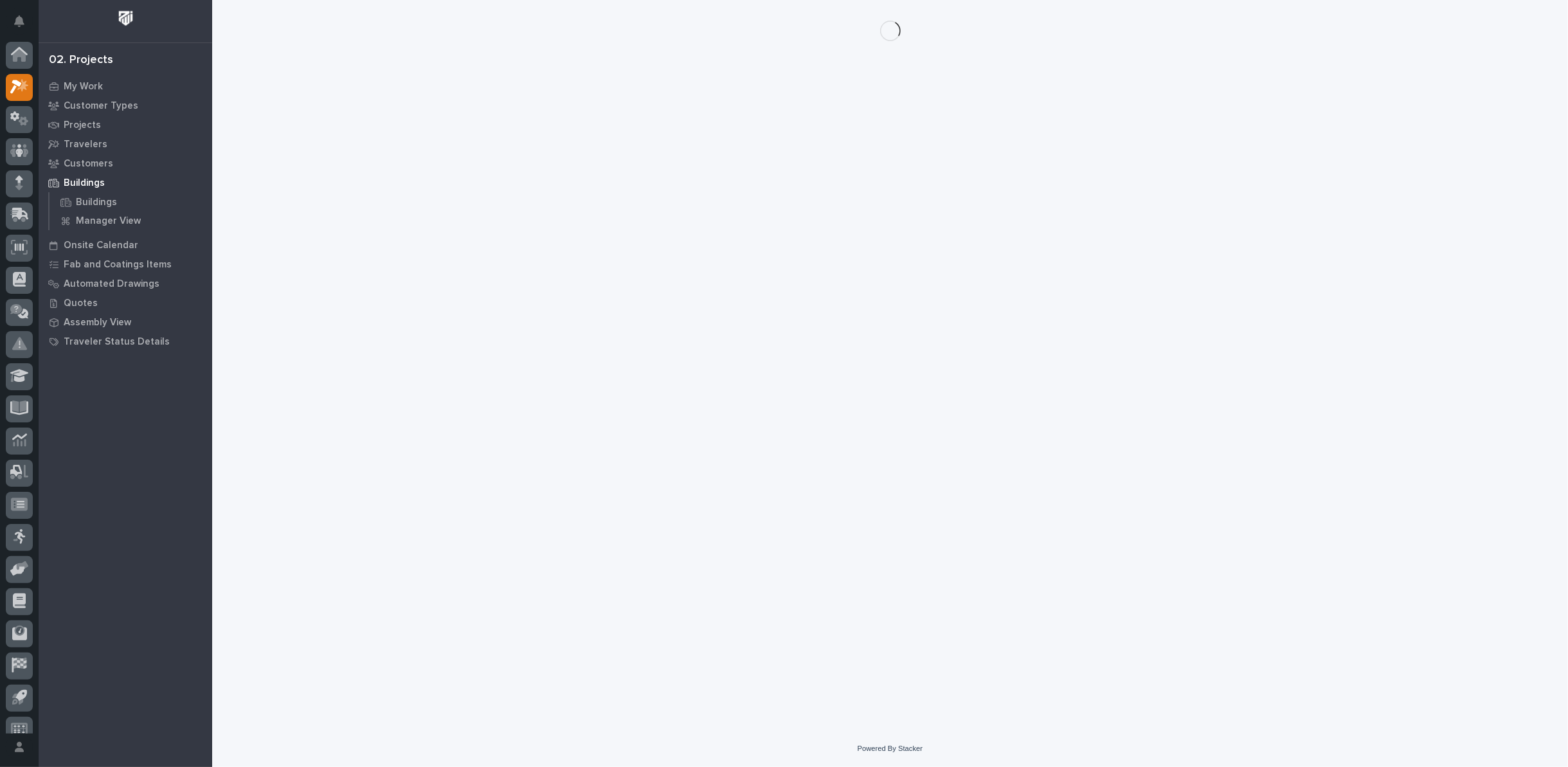
scroll to position [14, 0]
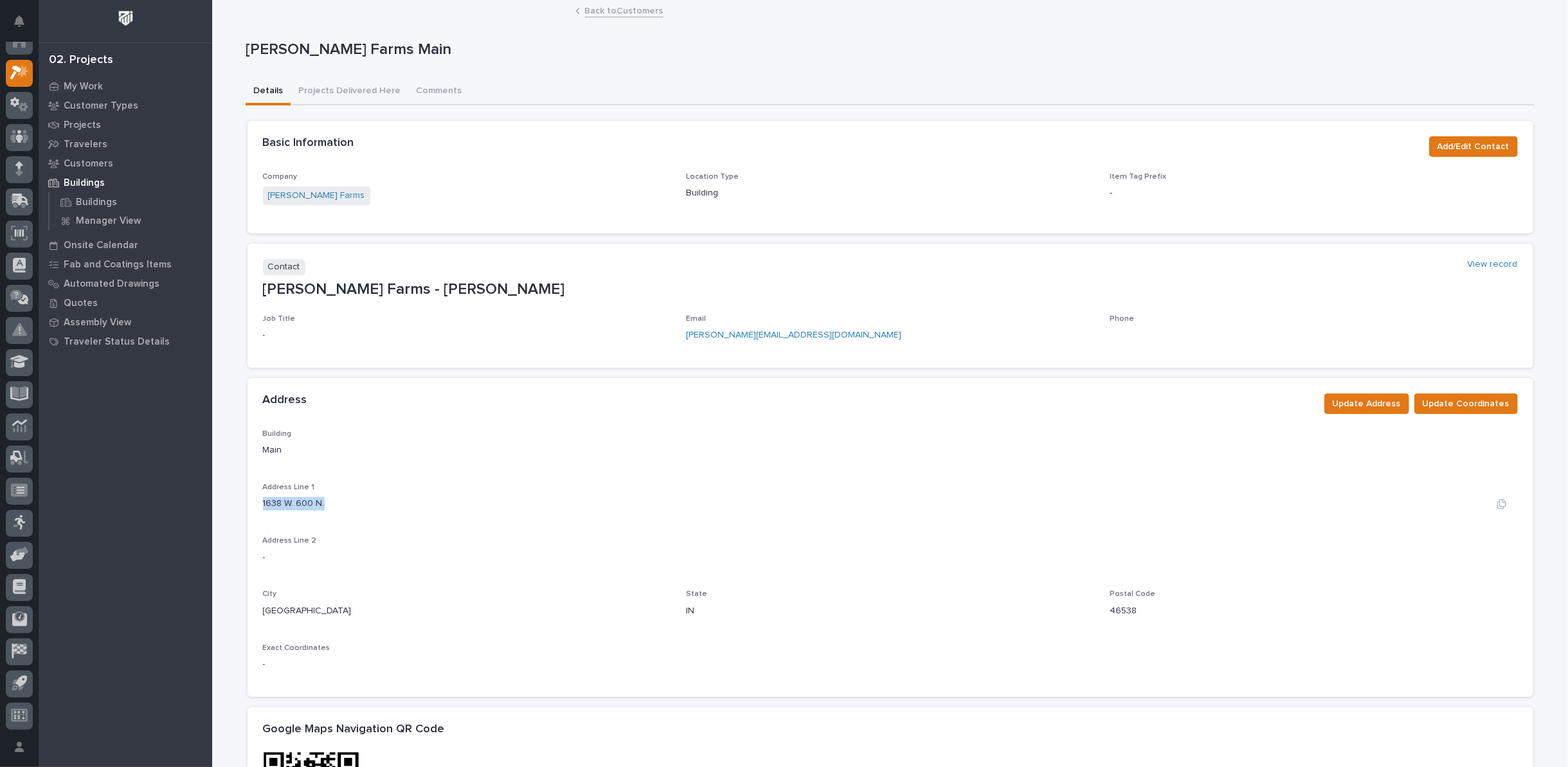
drag, startPoint x: 257, startPoint y: 500, endPoint x: 320, endPoint y: 500, distance: 63.0
click at [320, 500] on div "1638 W. 600 N." at bounding box center [891, 504] width 1255 height 14
copy p "1638 W. 600 N."
click at [256, 500] on div "Building Main Address Line 1 1638 W. 600 N. Address Line 2 - City Leesburg Stat…" at bounding box center [891, 563] width 1286 height 267
click at [263, 500] on p "1638 W. 600 N." at bounding box center [294, 504] width 62 height 14
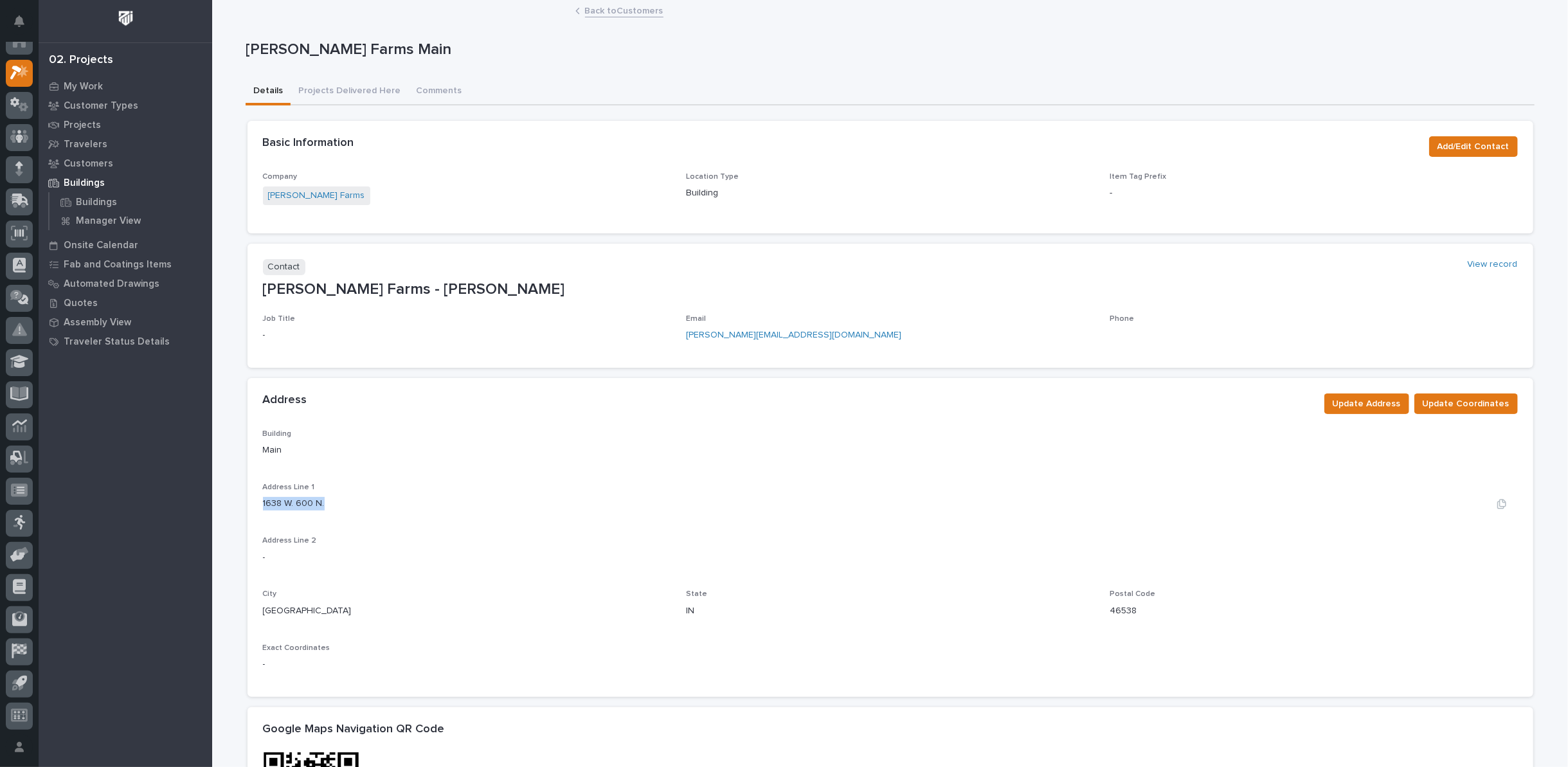
drag, startPoint x: 258, startPoint y: 501, endPoint x: 329, endPoint y: 504, distance: 71.1
click at [329, 504] on div "1638 W. 600 N." at bounding box center [891, 504] width 1255 height 14
copy p "1638 W. 600 N."
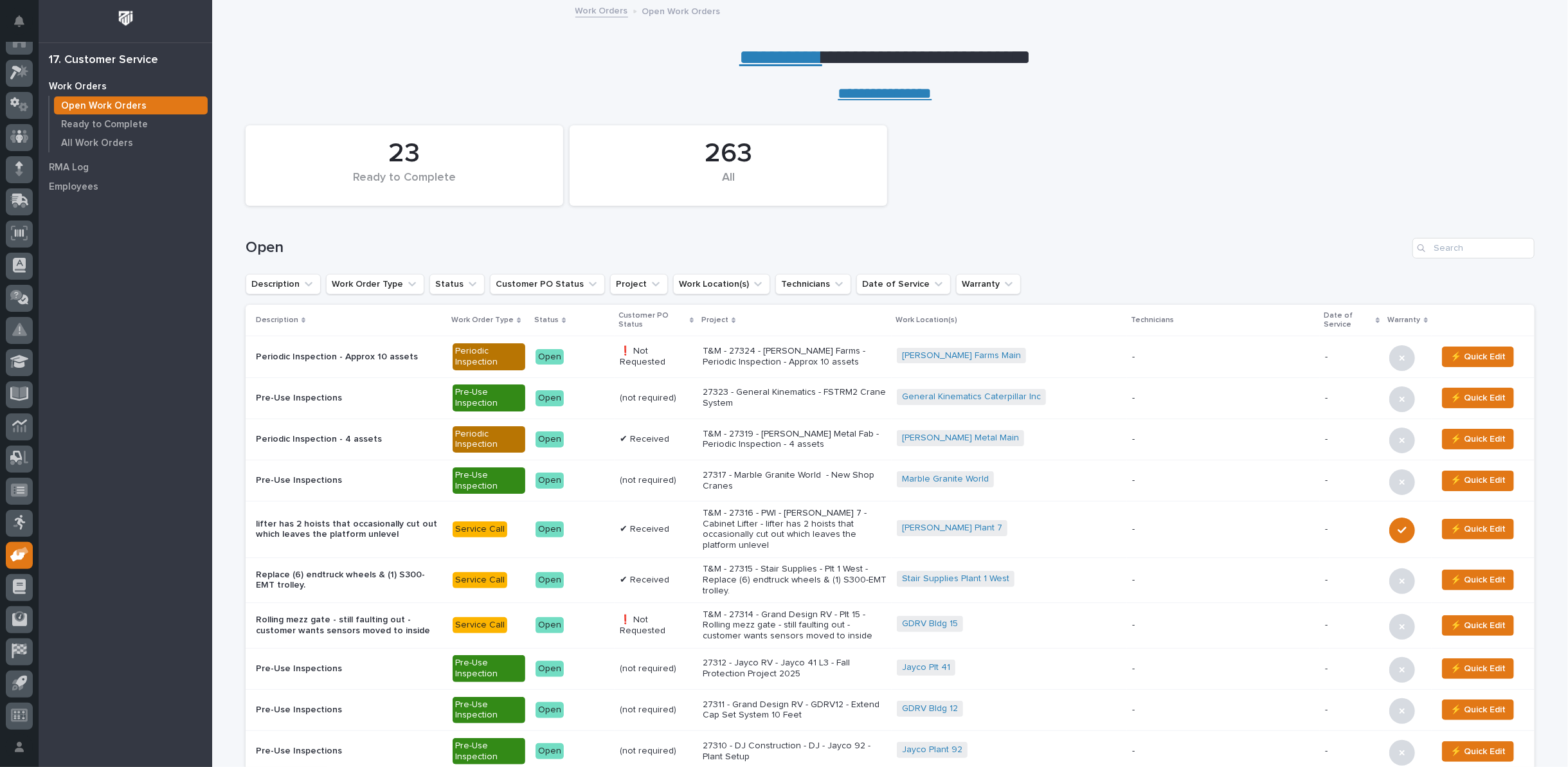
click at [845, 352] on p "T&M - 27324 - [PERSON_NAME] Farms - Periodic Inspection - Approx 10 assets" at bounding box center [795, 357] width 184 height 22
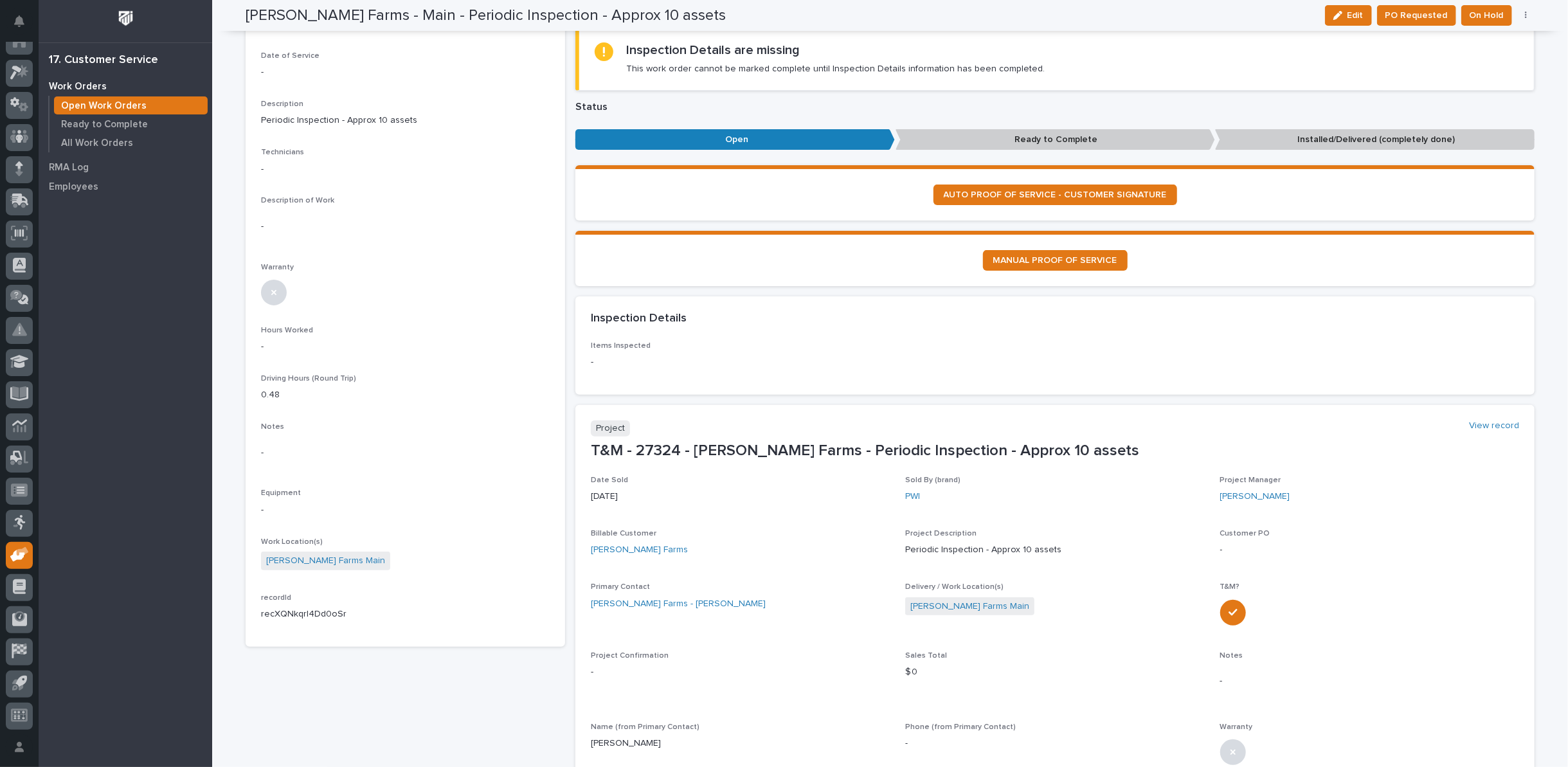
scroll to position [286, 0]
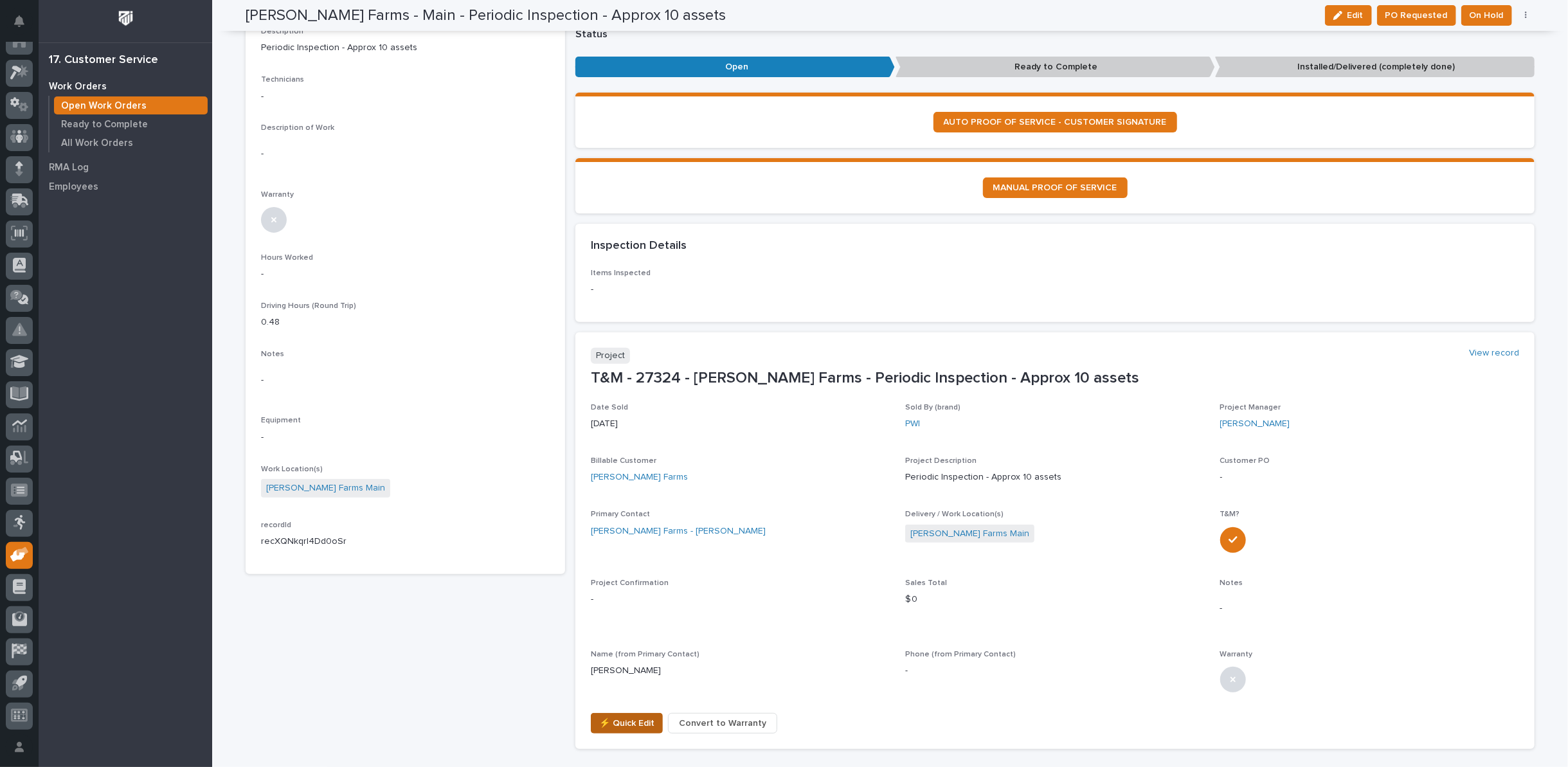
click at [621, 723] on span "⚡ Quick Edit" at bounding box center [627, 723] width 55 height 16
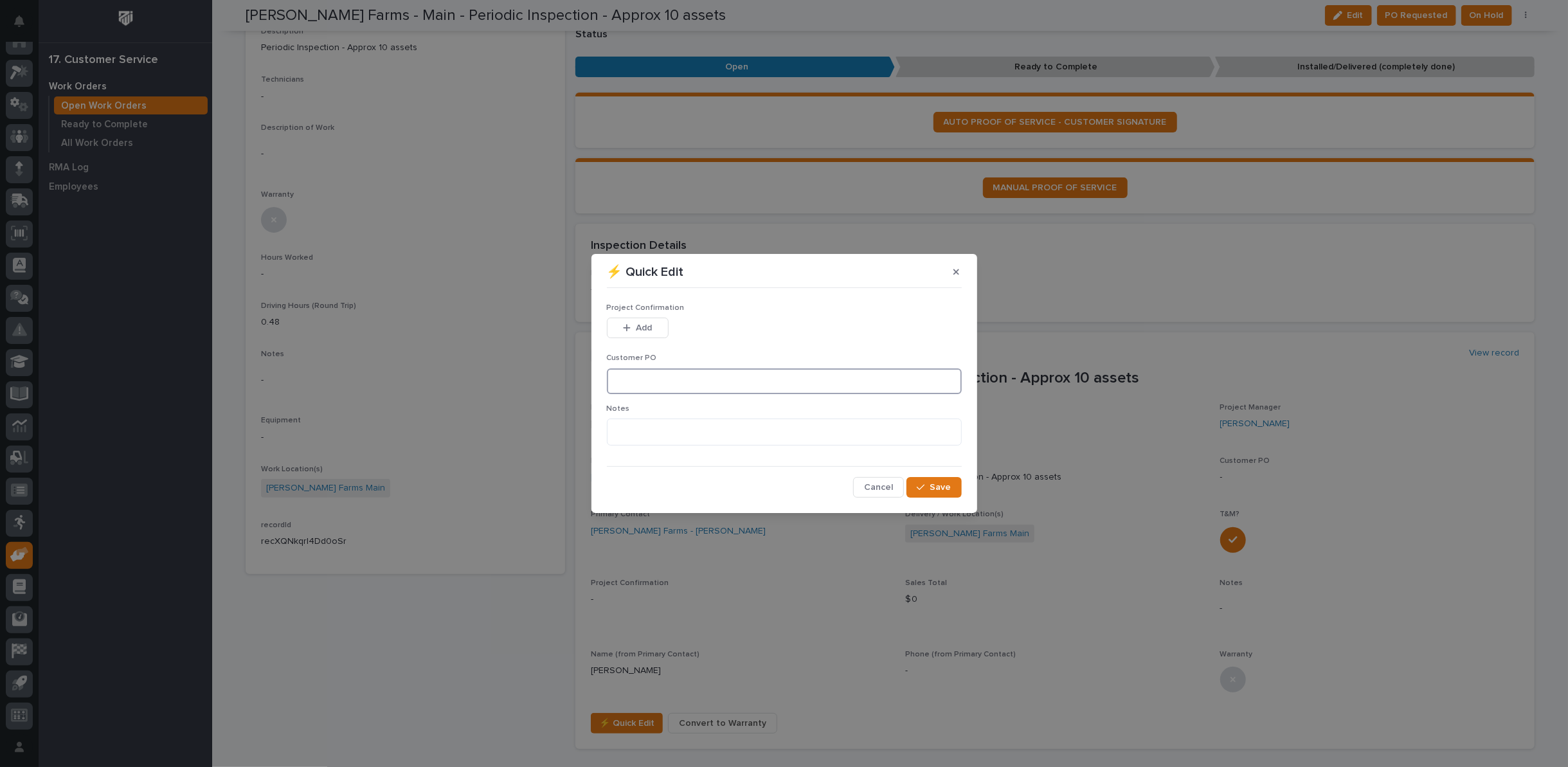
click at [638, 382] on input at bounding box center [784, 381] width 355 height 26
type input "No PO Required"
click at [953, 490] on button "Save" at bounding box center [934, 487] width 55 height 20
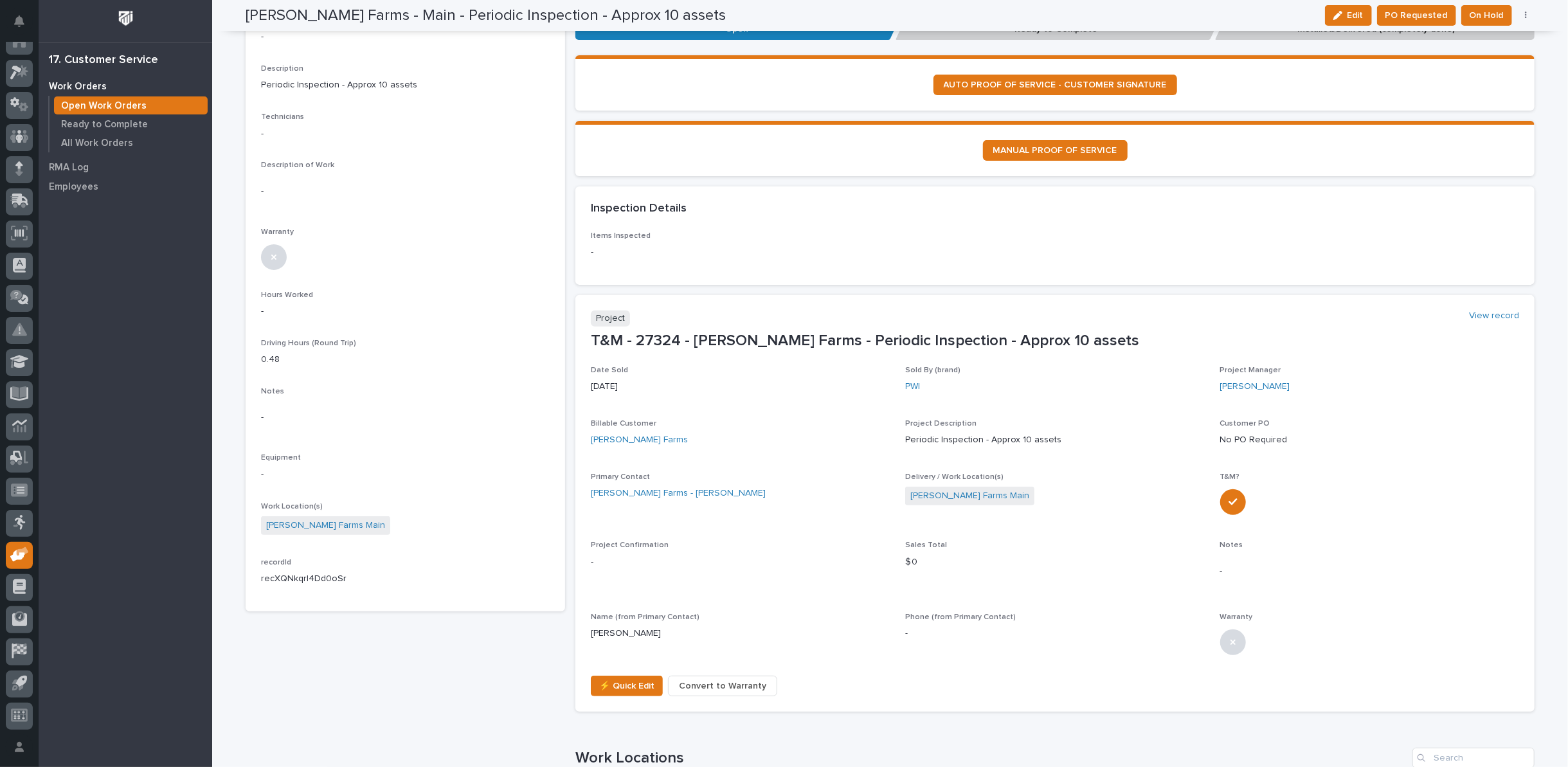
scroll to position [0, 0]
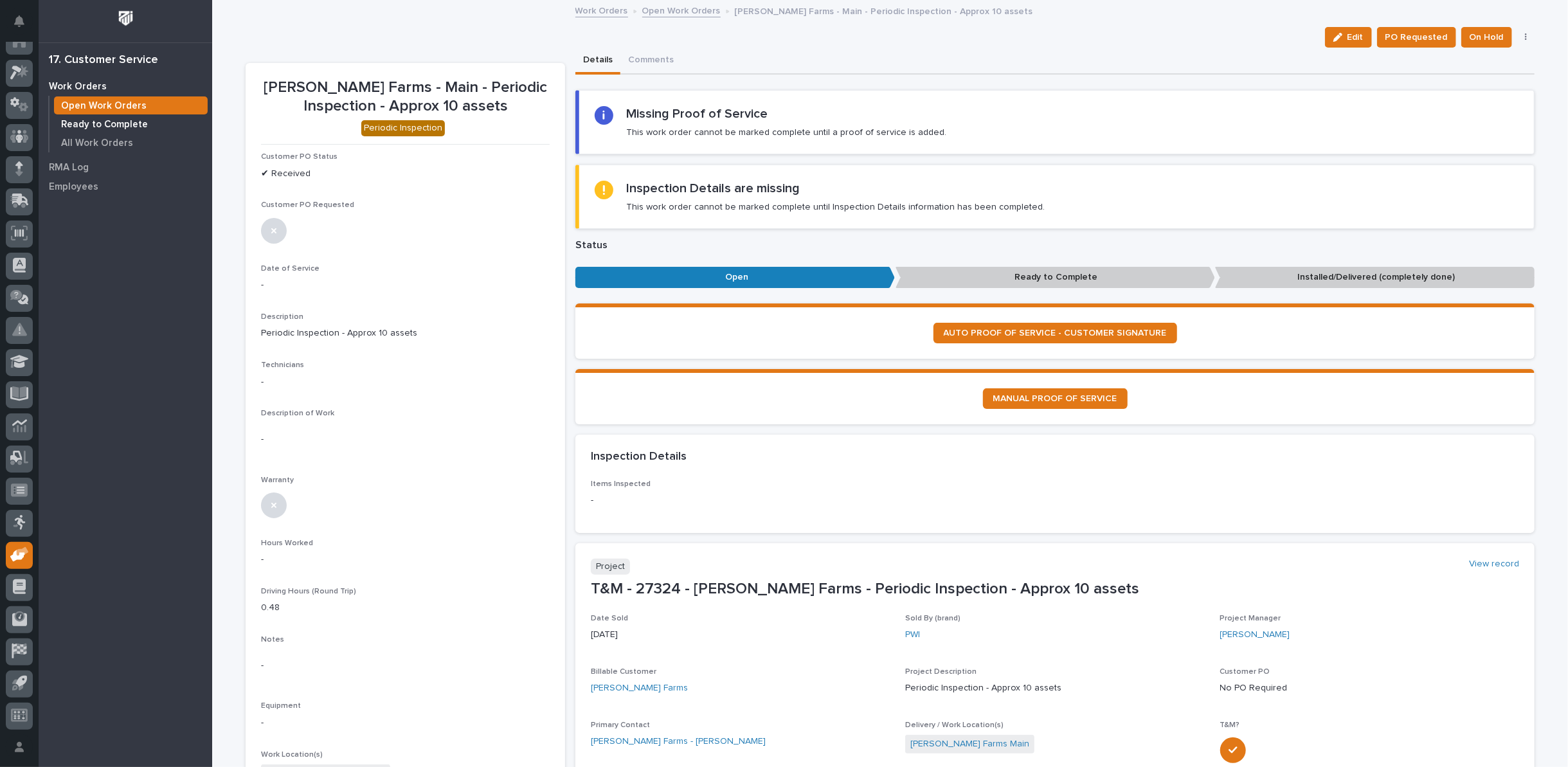
click at [89, 122] on p "Ready to Complete" at bounding box center [104, 124] width 87 height 12
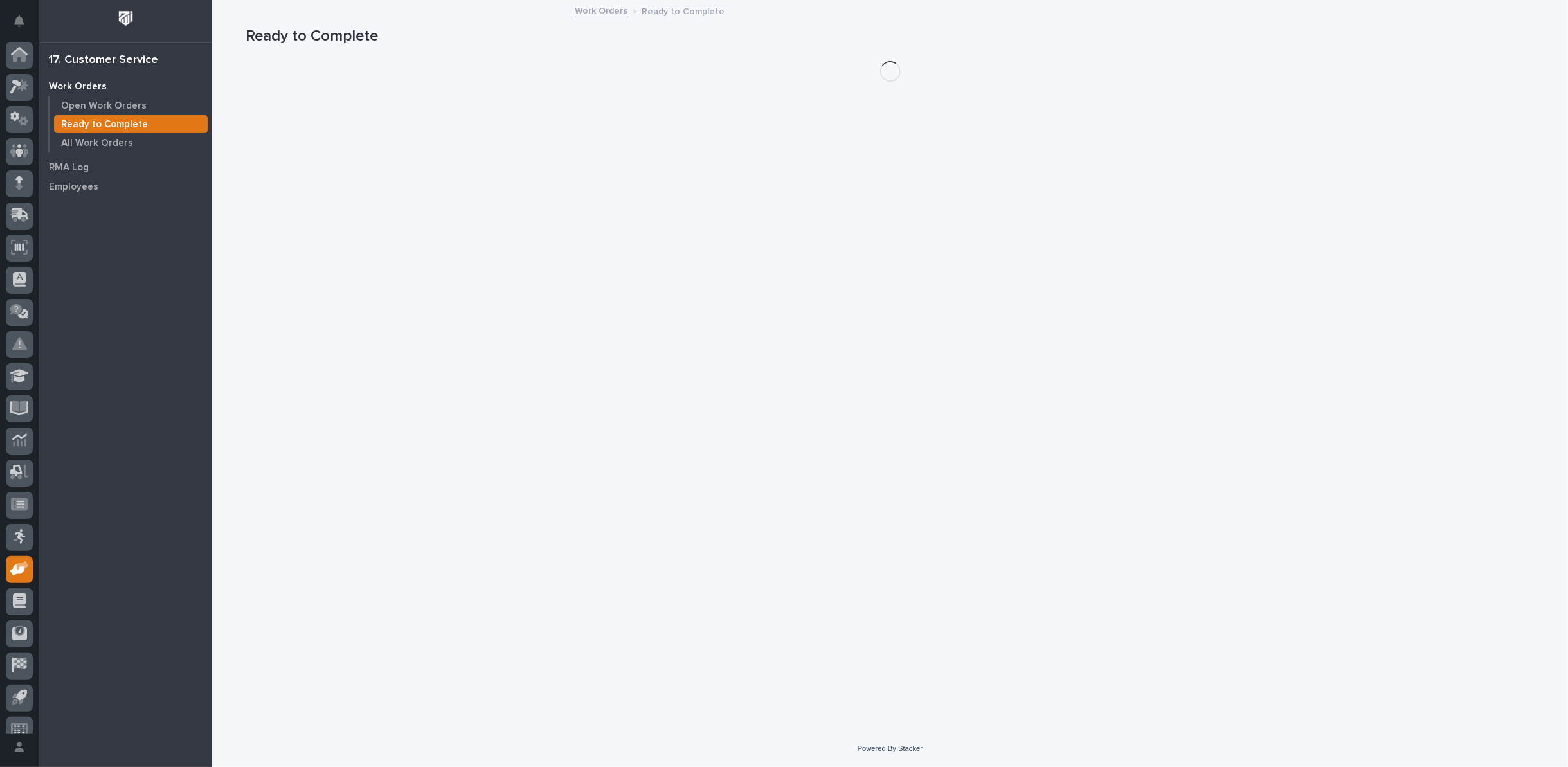
scroll to position [14, 0]
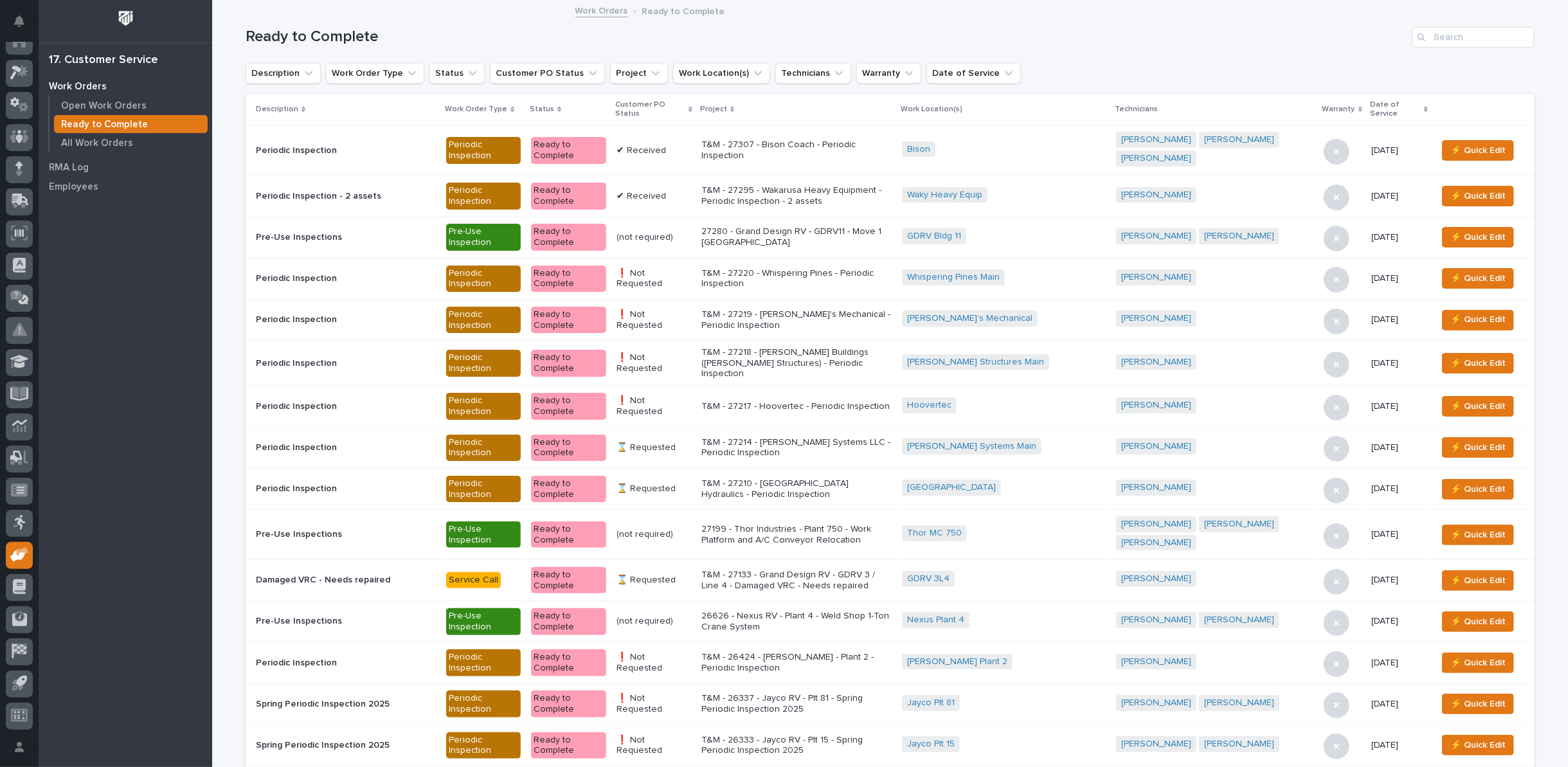
click at [797, 147] on p "T&M - 27307 - Bison Coach - Periodic Inspection" at bounding box center [797, 151] width 190 height 22
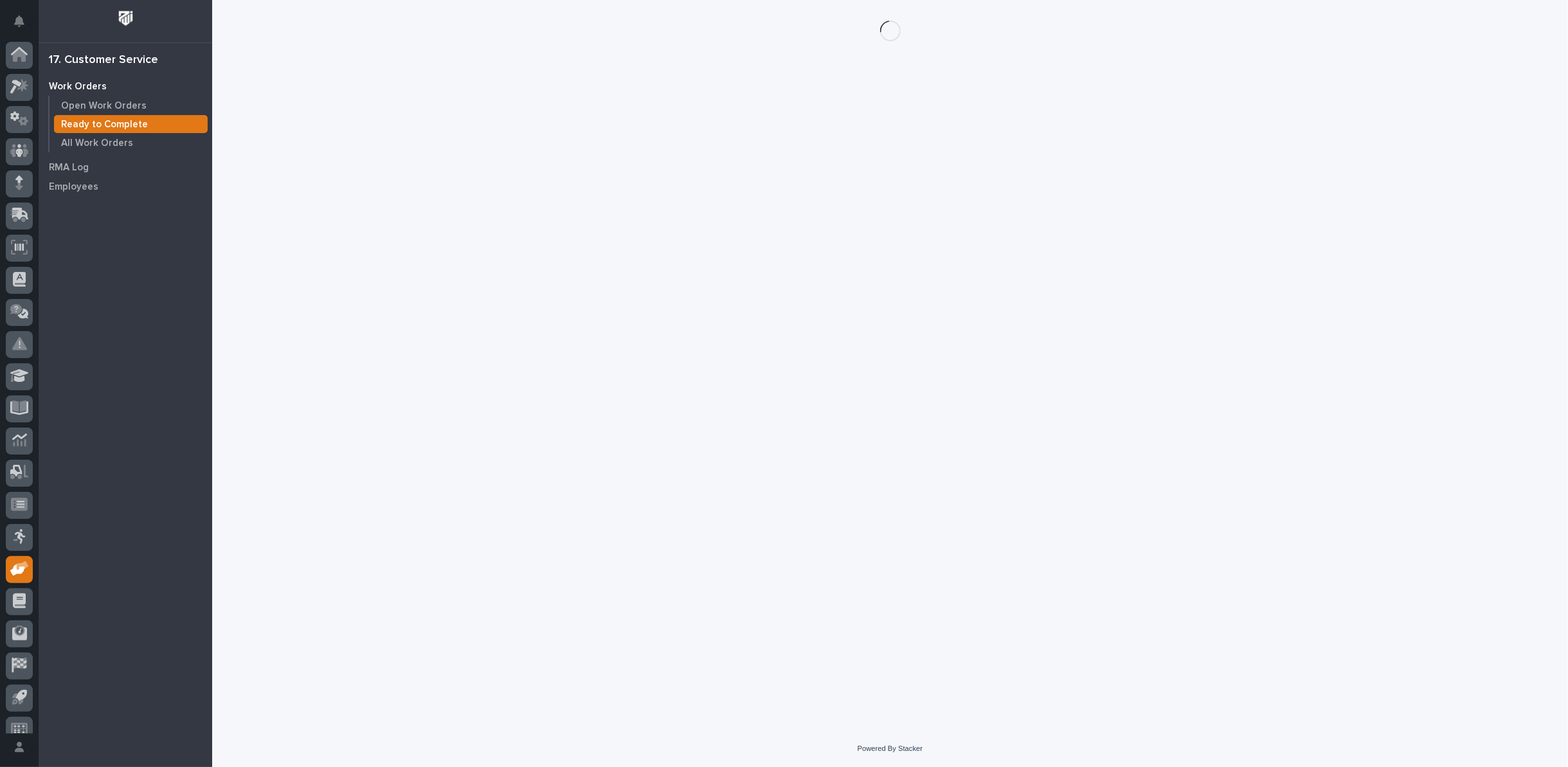
scroll to position [14, 0]
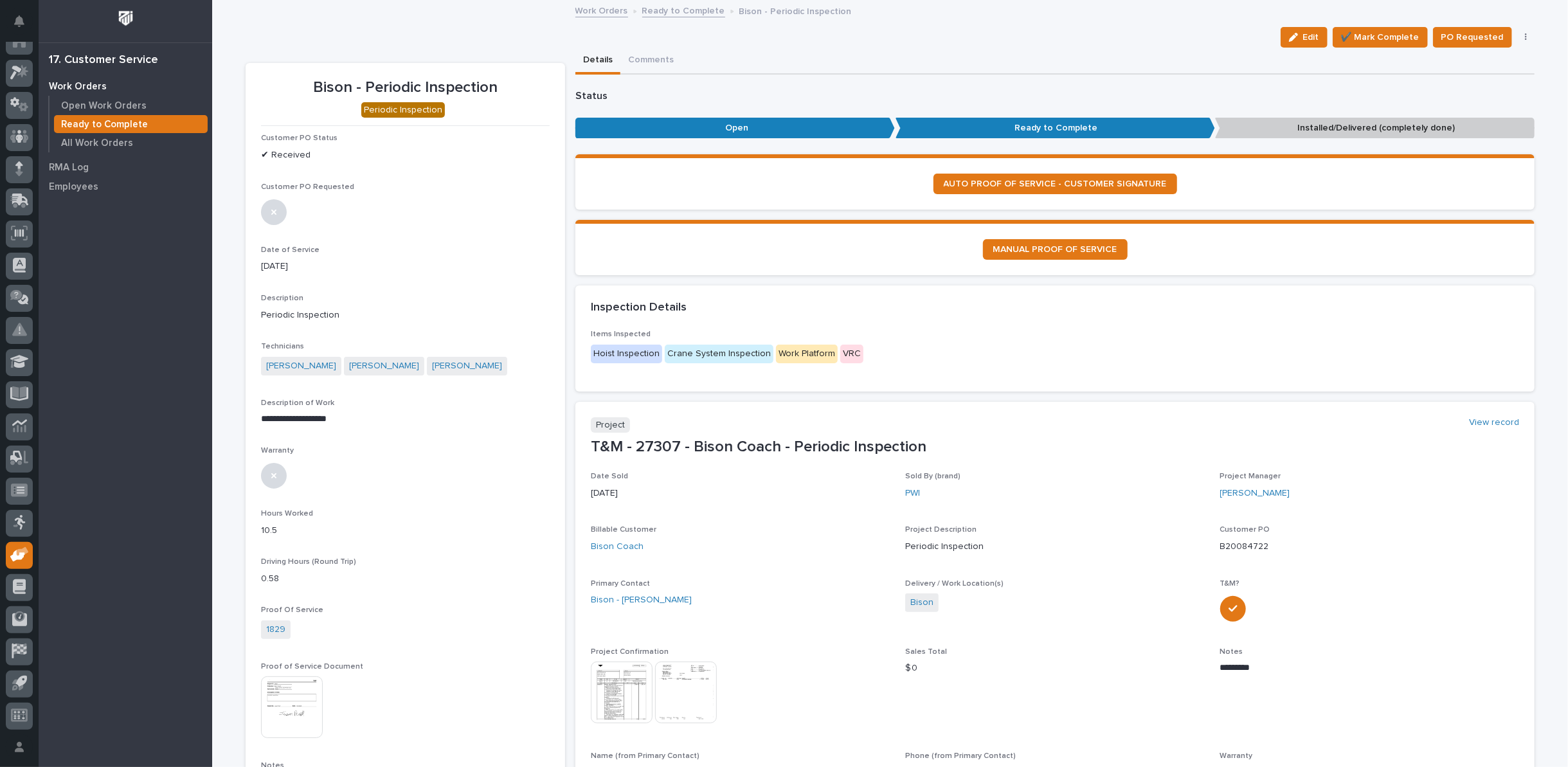
click at [1522, 35] on button "button" at bounding box center [1526, 37] width 18 height 9
click at [1473, 106] on span "Regenerate PDF" at bounding box center [1486, 104] width 69 height 16
click at [300, 537] on img at bounding box center [292, 554] width 62 height 62
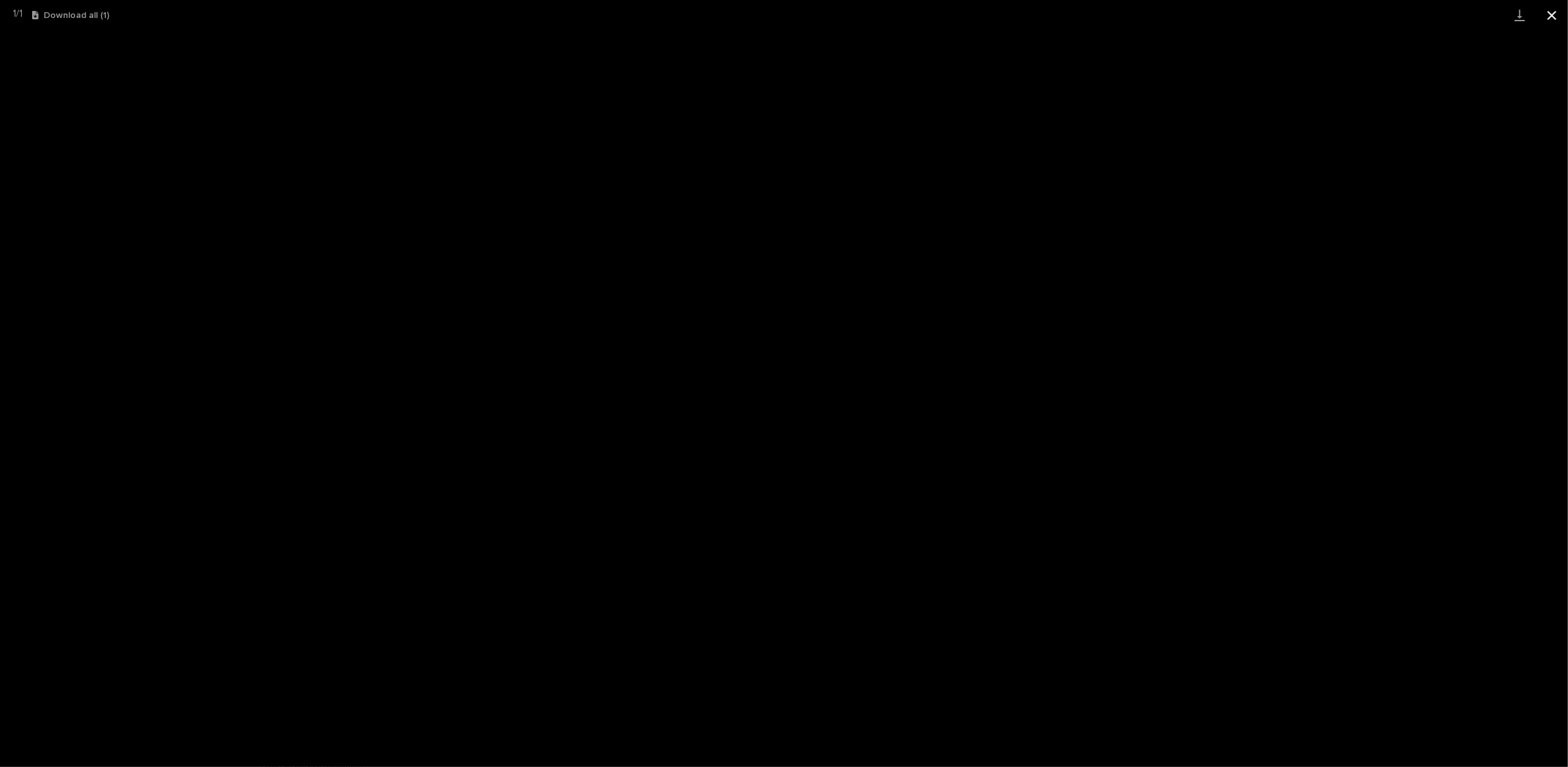
click at [1554, 14] on button "Close gallery" at bounding box center [1552, 15] width 32 height 30
